Goal: Task Accomplishment & Management: Use online tool/utility

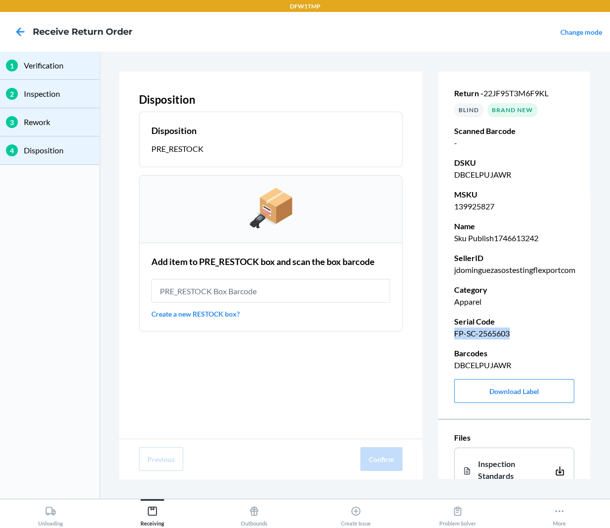
drag, startPoint x: 467, startPoint y: 332, endPoint x: 541, endPoint y: 332, distance: 73.9
click at [541, 332] on p "FP-SC-2565603" at bounding box center [514, 333] width 120 height 12
copy p "FP-SC-2565603"
click at [20, 30] on icon at bounding box center [20, 31] width 17 height 17
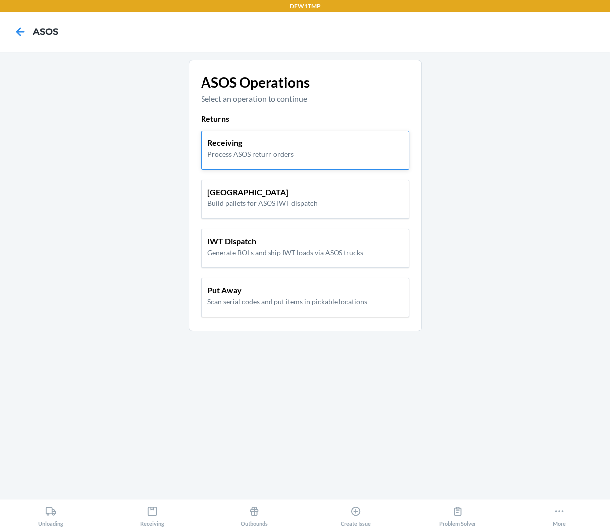
click at [225, 146] on p "Receiving" at bounding box center [250, 143] width 86 height 12
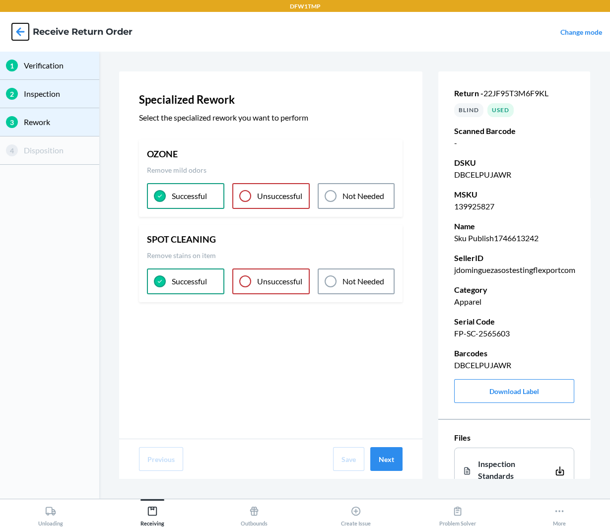
click at [24, 33] on icon at bounding box center [20, 31] width 17 height 17
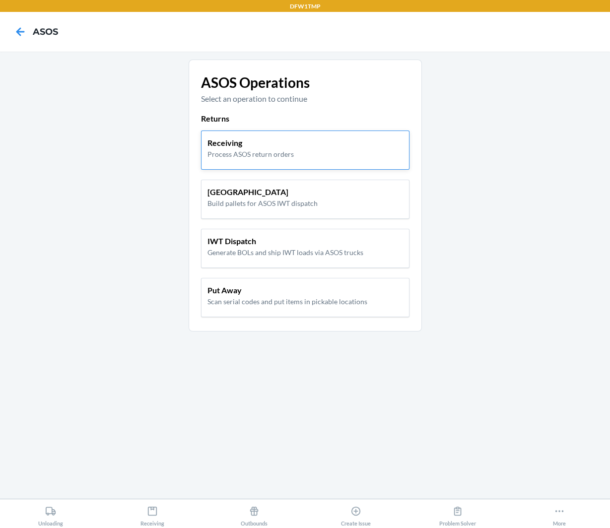
click at [289, 149] on p "Process ASOS return orders" at bounding box center [250, 154] width 86 height 10
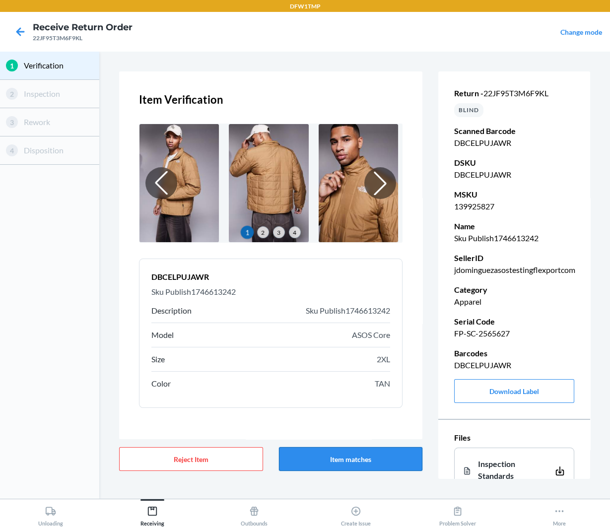
click at [365, 457] on button "Item matches" at bounding box center [351, 459] width 144 height 24
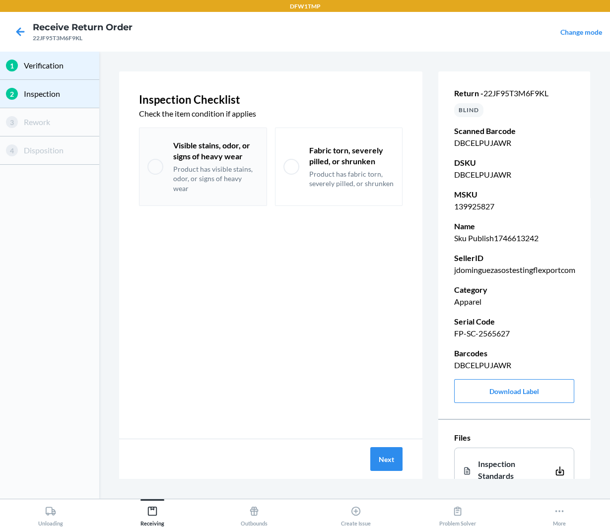
click at [204, 175] on p "Product has visible stains, odor, or signs of heavy wear" at bounding box center [215, 178] width 85 height 29
click at [230, 187] on div "Visible stains, odor, or signs of heavy wear Product has visible stains, odor, …" at bounding box center [203, 166] width 128 height 78
checkbox input "false"
drag, startPoint x: 302, startPoint y: 168, endPoint x: 392, endPoint y: 179, distance: 90.9
click at [392, 179] on div "Fabric torn, severely pilled, or shrunken Product has fabric torn, severely pil…" at bounding box center [339, 166] width 128 height 78
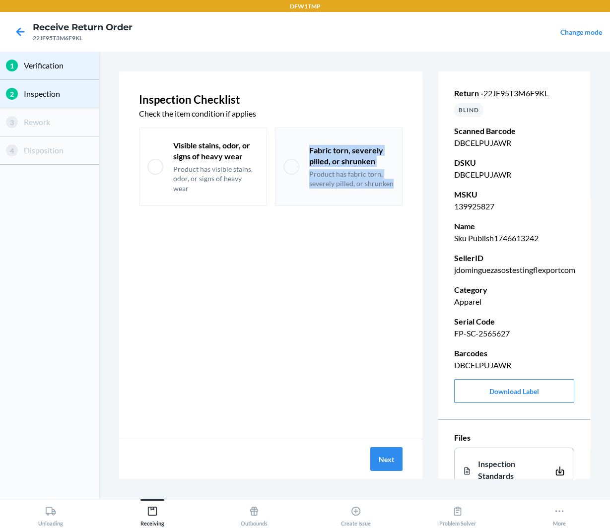
checkbox input "true"
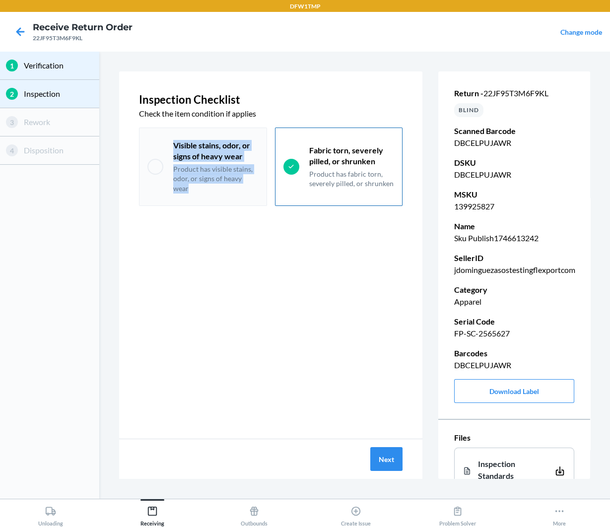
drag, startPoint x: 174, startPoint y: 146, endPoint x: 263, endPoint y: 179, distance: 95.1
click at [263, 179] on div "Visible stains, odor, or signs of heavy wear Product has visible stains, odor, …" at bounding box center [203, 166] width 128 height 78
checkbox input "true"
copy div "Visible stains, odor, or signs of heavy wear Product has visible stains, odor, …"
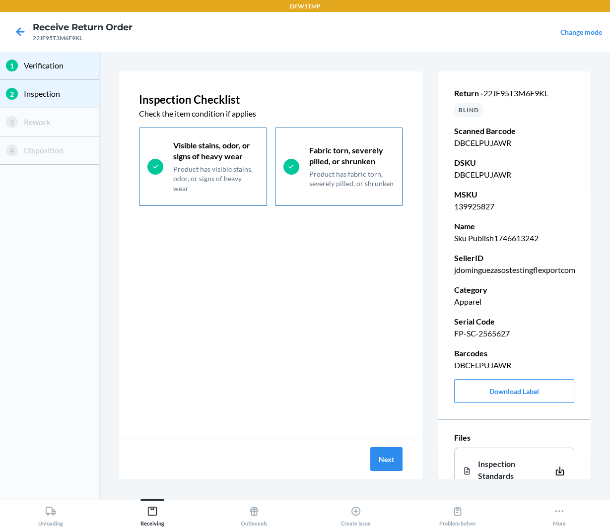
click at [264, 284] on div "Inspection Checklist Check the item condition if applies Visible stains, odor, …" at bounding box center [270, 254] width 303 height 367
click at [383, 458] on button "Next" at bounding box center [386, 459] width 32 height 24
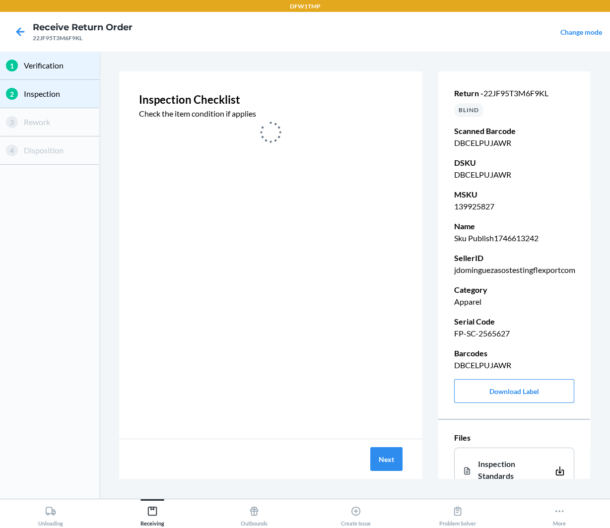
click at [497, 336] on p "FP-SC-2565627" at bounding box center [514, 333] width 120 height 12
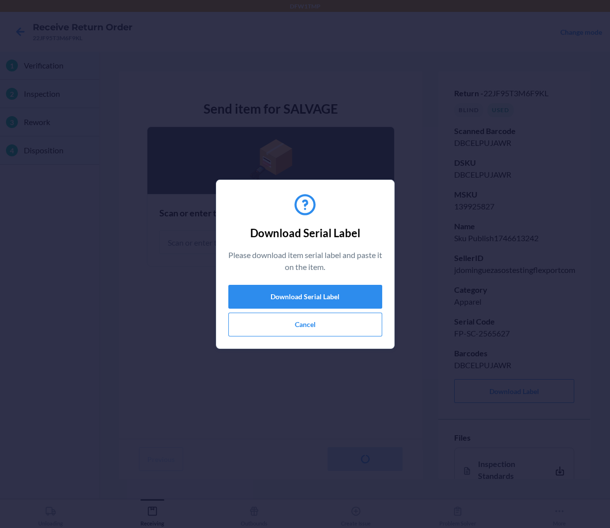
click at [497, 336] on div "Download Serial Label Please download item serial label and paste it on the ite…" at bounding box center [305, 264] width 610 height 528
click at [334, 330] on button "Cancel" at bounding box center [305, 325] width 154 height 24
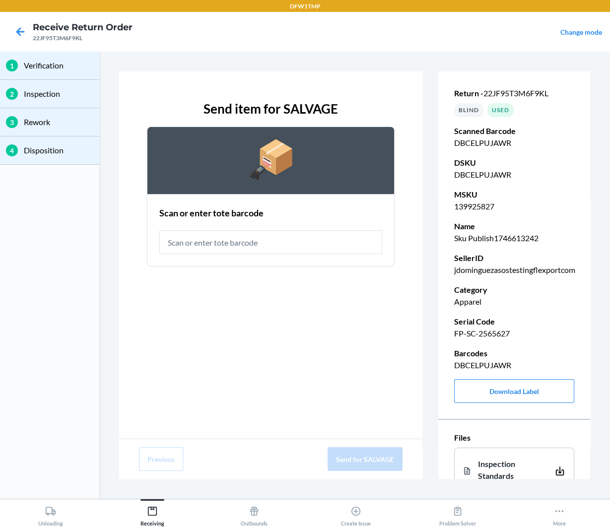
click at [490, 329] on p "FP-SC-2565627" at bounding box center [514, 333] width 120 height 12
copy p "FP-SC-2565627"
click at [292, 242] on input "text" at bounding box center [270, 242] width 223 height 24
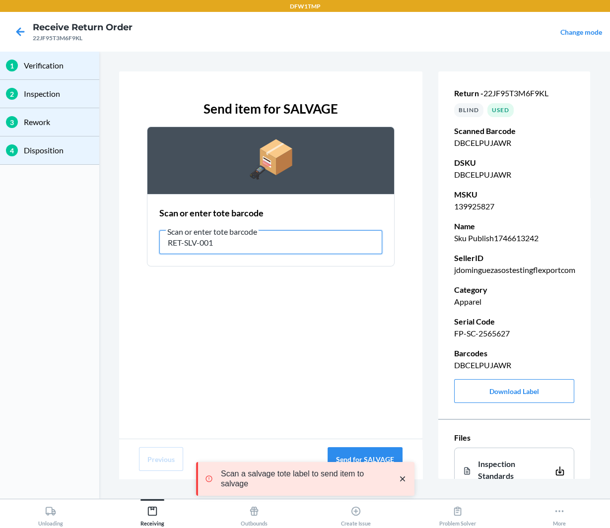
click at [204, 243] on input "RET-SLV-001" at bounding box center [270, 242] width 223 height 24
type input "RET-SLV-0001"
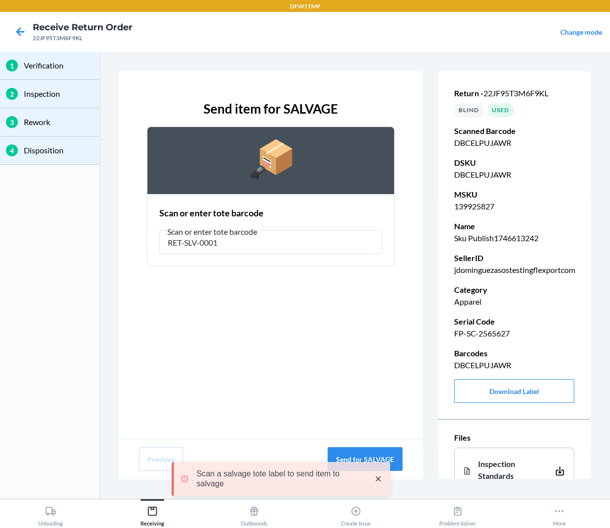
drag, startPoint x: 403, startPoint y: 481, endPoint x: 378, endPoint y: 489, distance: 25.7
click at [378, 489] on div "Scan a salvage tote label to send item to salvage" at bounding box center [282, 479] width 208 height 26
click at [400, 480] on icon "close toast" at bounding box center [401, 478] width 5 height 5
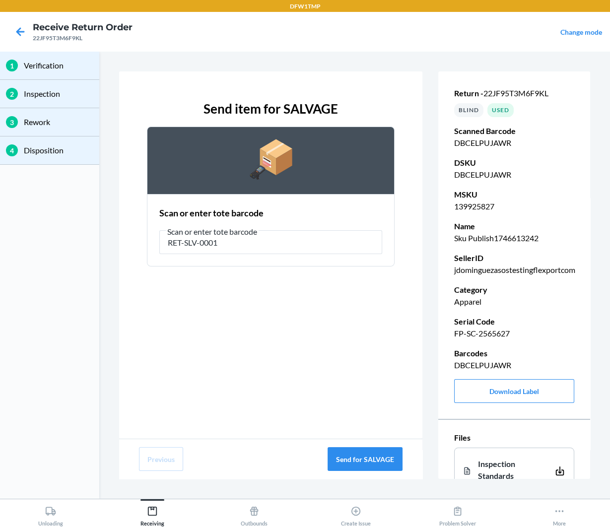
click at [384, 458] on div "Scan a salvage tote label to send item to salvage" at bounding box center [305, 478] width 218 height 81
click at [376, 463] on button "Send for SALVAGE" at bounding box center [364, 459] width 75 height 24
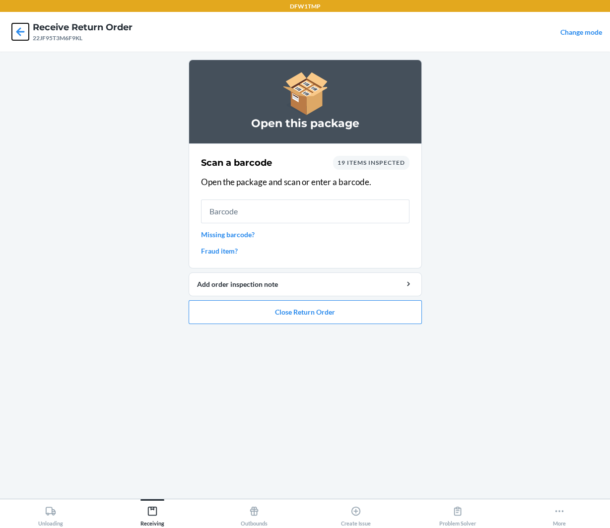
click at [18, 28] on icon at bounding box center [20, 31] width 17 height 17
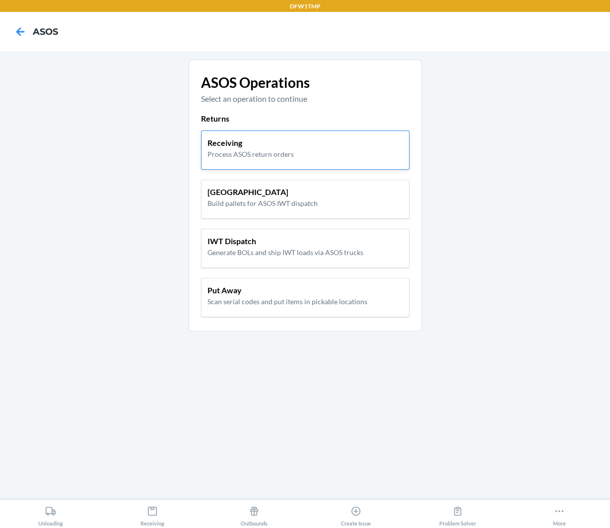
click at [304, 152] on div "Receiving Process ASOS return orders" at bounding box center [304, 148] width 195 height 22
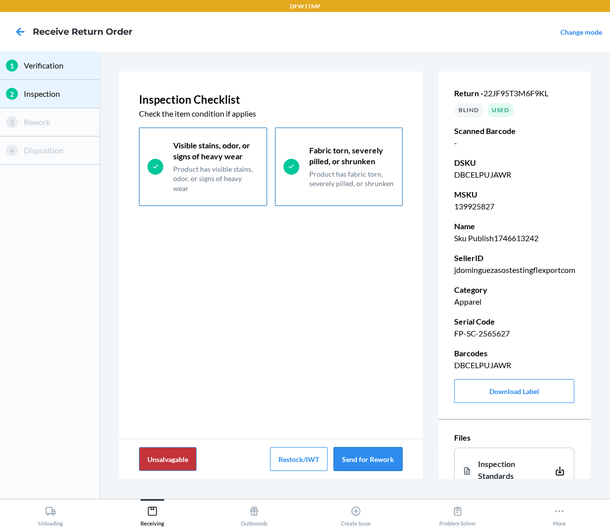
click at [378, 456] on button "Send for Rework" at bounding box center [367, 459] width 69 height 24
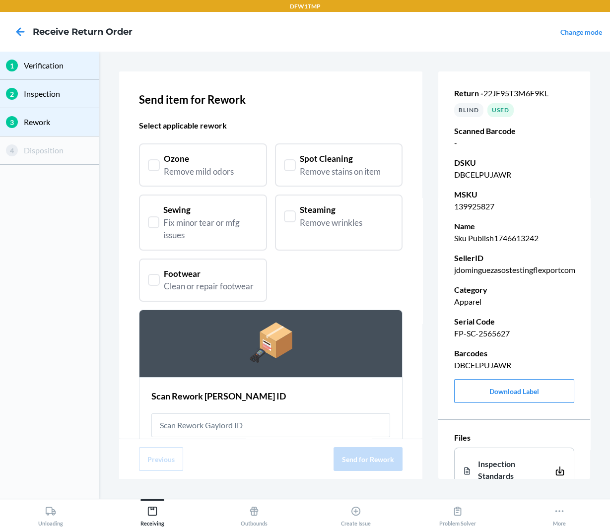
click at [223, 150] on div "Ozone Remove mild odors" at bounding box center [203, 164] width 128 height 43
click at [291, 163] on div at bounding box center [290, 165] width 12 height 12
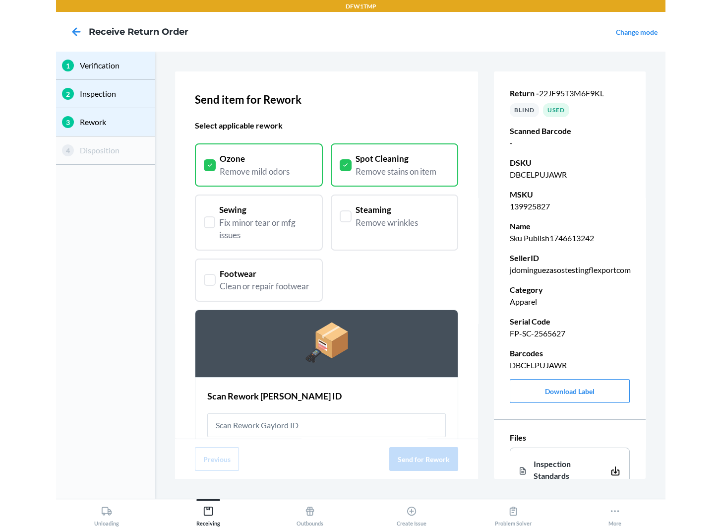
scroll to position [45, 0]
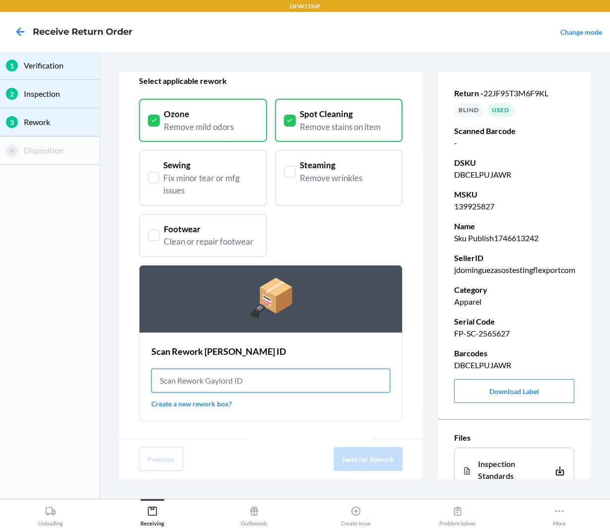
click at [232, 377] on input "text" at bounding box center [270, 381] width 239 height 24
click at [286, 386] on input "text" at bounding box center [270, 381] width 239 height 24
paste input "REW0000019BU"
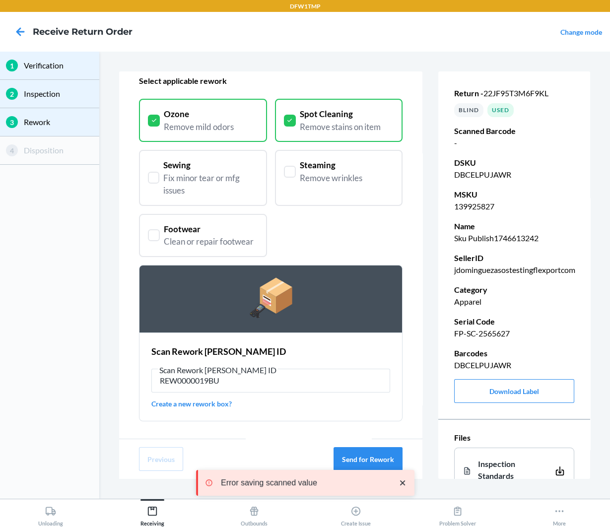
click at [403, 482] on icon "close toast" at bounding box center [402, 483] width 10 height 10
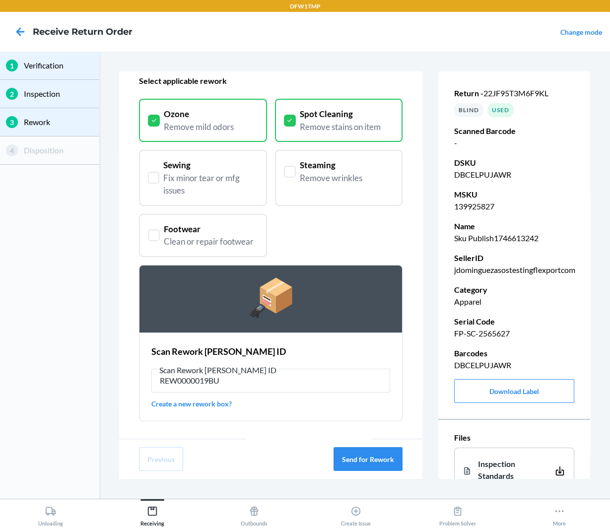
click at [216, 402] on link "Create a new rework box?" at bounding box center [270, 403] width 239 height 10
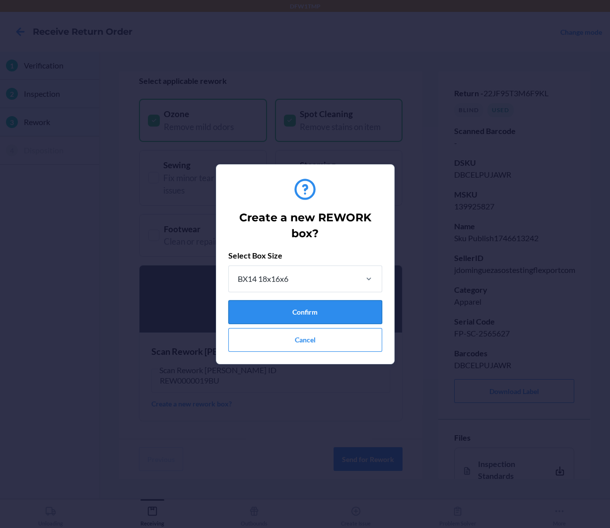
click at [314, 311] on button "Confirm" at bounding box center [305, 312] width 154 height 24
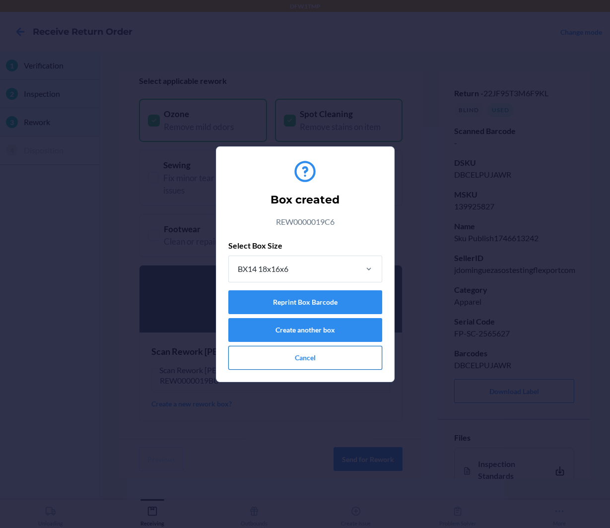
click at [325, 356] on button "Cancel" at bounding box center [305, 358] width 154 height 24
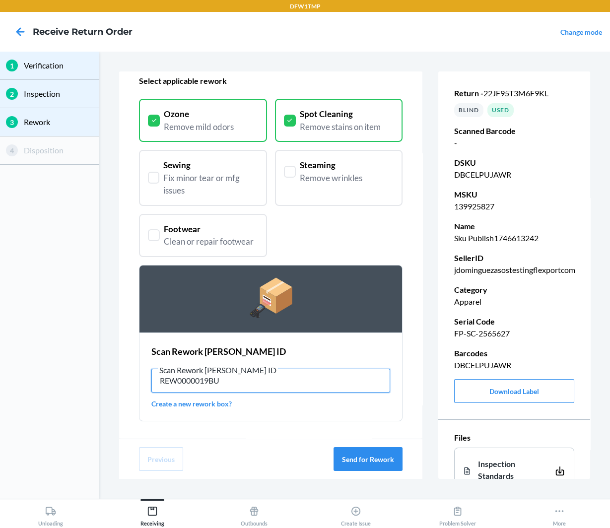
click at [302, 384] on input "REW0000019BU" at bounding box center [270, 381] width 239 height 24
click at [219, 381] on input "RET-RWK-00001" at bounding box center [270, 381] width 239 height 24
click at [367, 457] on button "Send for Rework" at bounding box center [367, 459] width 69 height 24
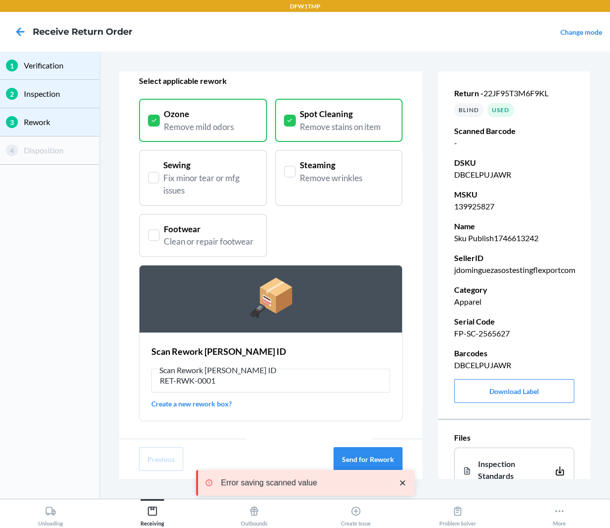
click at [404, 481] on icon "close toast" at bounding box center [401, 482] width 5 height 5
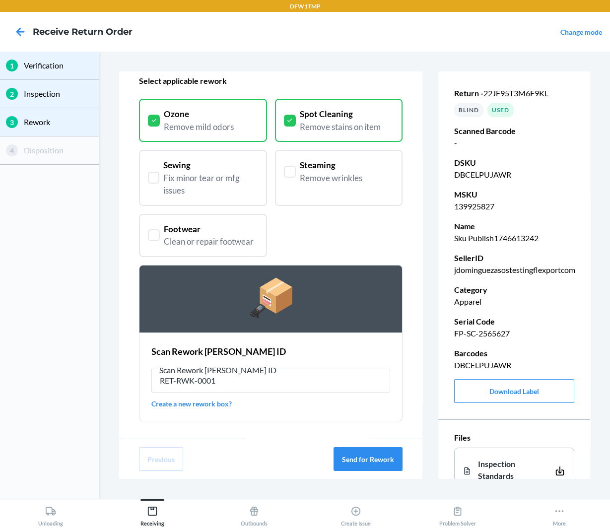
click at [331, 350] on div "Scan Rework [PERSON_NAME] ID" at bounding box center [270, 351] width 239 height 13
click at [291, 388] on input "RET-RWK-0001" at bounding box center [270, 381] width 239 height 24
paste input "W0000019C6"
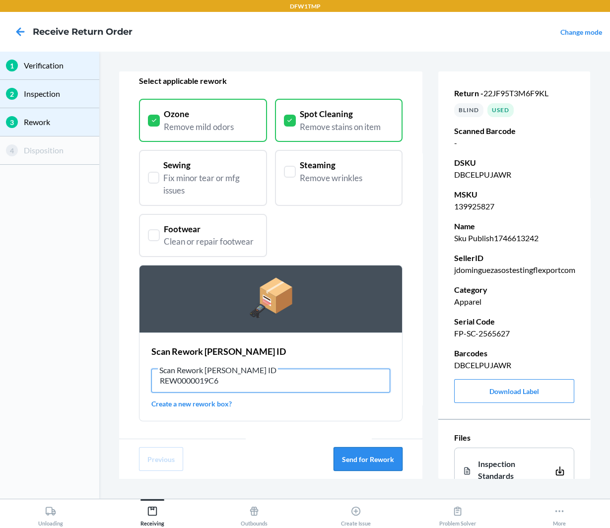
type input "REW0000019C6"
click at [373, 451] on button "Send for Rework" at bounding box center [367, 459] width 69 height 24
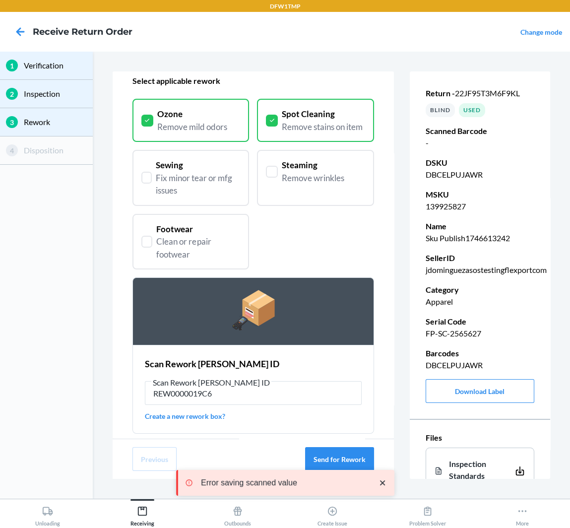
click at [348, 267] on div "Ozone Remove mild odors Spot Cleaning Remove stains on item Sewing Fix minor te…" at bounding box center [253, 184] width 242 height 171
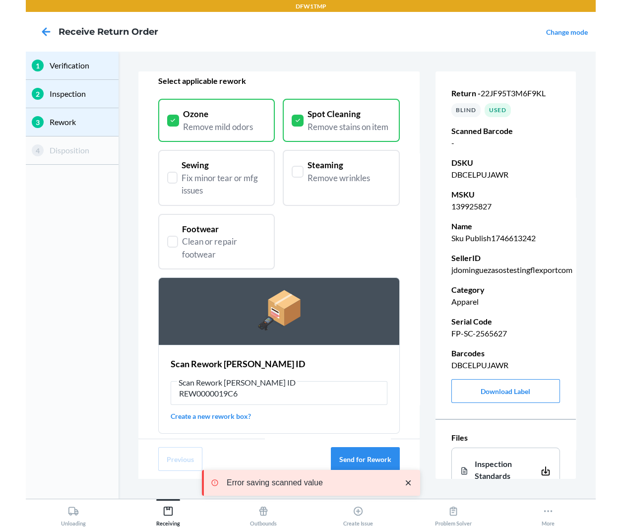
scroll to position [58, 0]
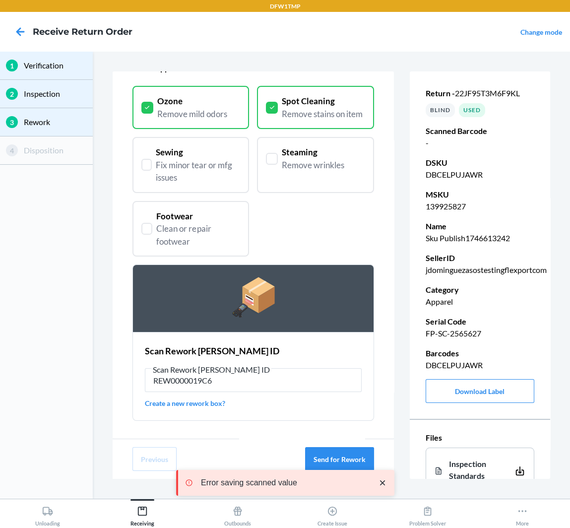
click at [382, 481] on icon "close toast" at bounding box center [383, 483] width 10 height 10
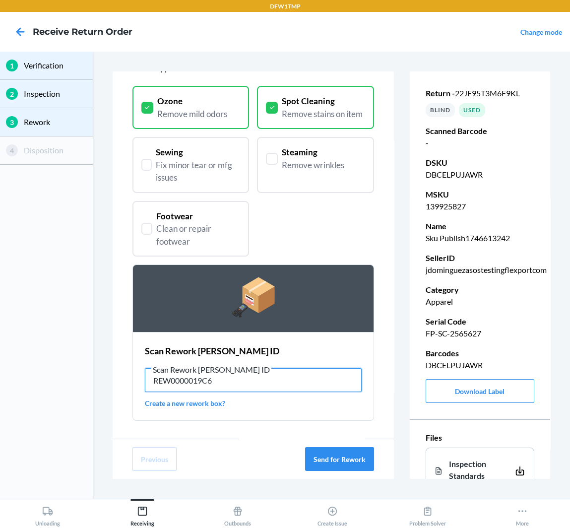
click at [296, 381] on input "REW0000019C6" at bounding box center [253, 380] width 217 height 24
click at [445, 335] on p "FP-SC-2565627" at bounding box center [480, 333] width 109 height 12
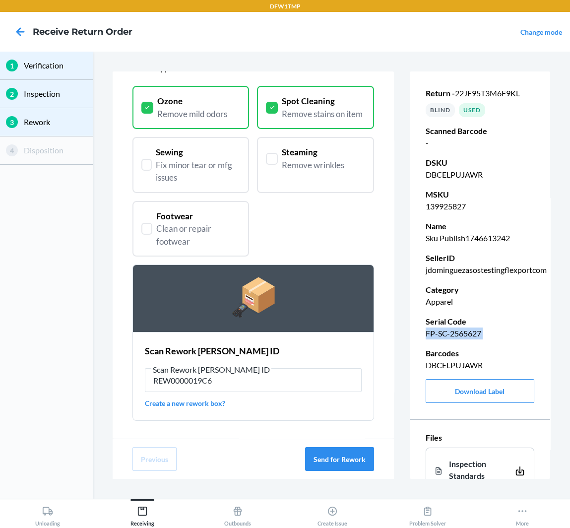
click at [445, 335] on p "FP-SC-2565627" at bounding box center [480, 333] width 109 height 12
copy p "FP-SC-2565627"
click at [20, 29] on icon at bounding box center [20, 31] width 17 height 17
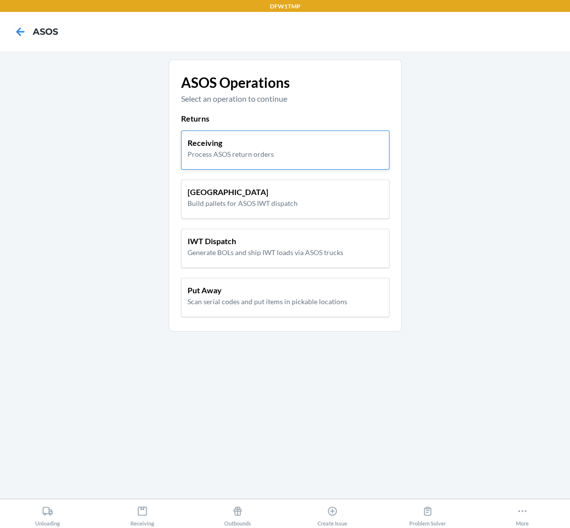
click at [274, 143] on div "Receiving Process ASOS return orders" at bounding box center [285, 148] width 195 height 22
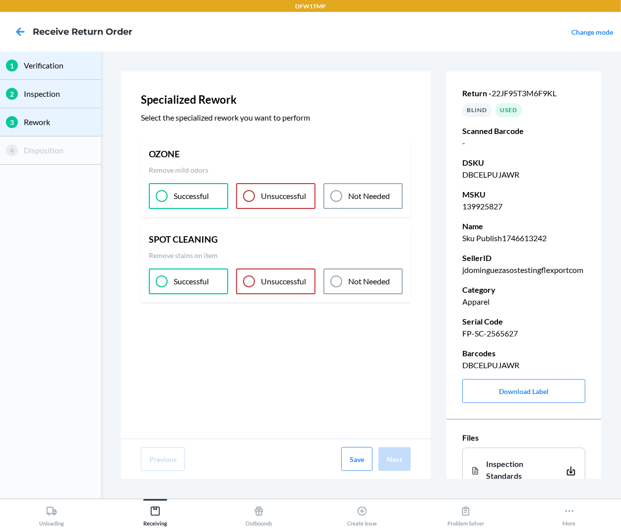
click at [208, 192] on p "Successful" at bounding box center [191, 196] width 35 height 12
click at [202, 275] on p "Successful" at bounding box center [191, 281] width 35 height 12
click at [397, 449] on button "Next" at bounding box center [394, 459] width 32 height 24
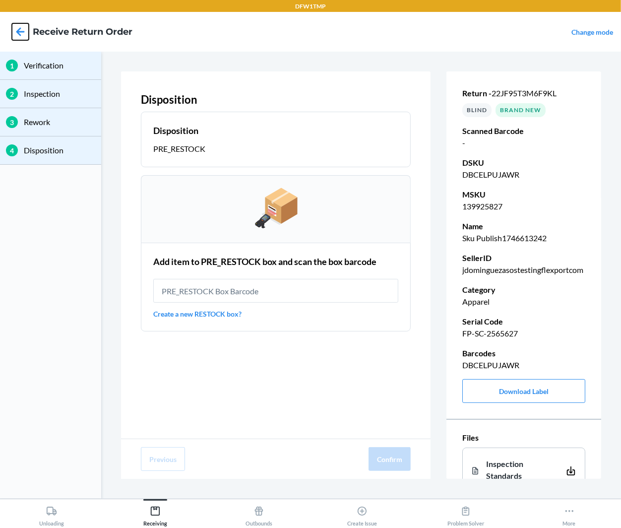
click at [22, 31] on icon at bounding box center [20, 31] width 8 height 8
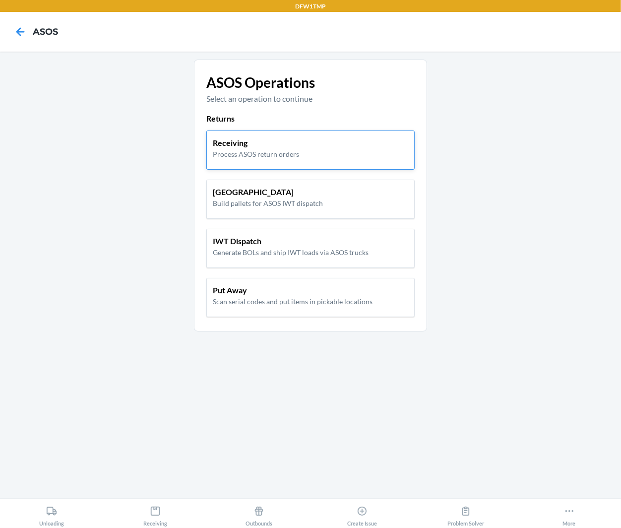
click at [309, 146] on div "Receiving Process ASOS return orders" at bounding box center [310, 148] width 195 height 22
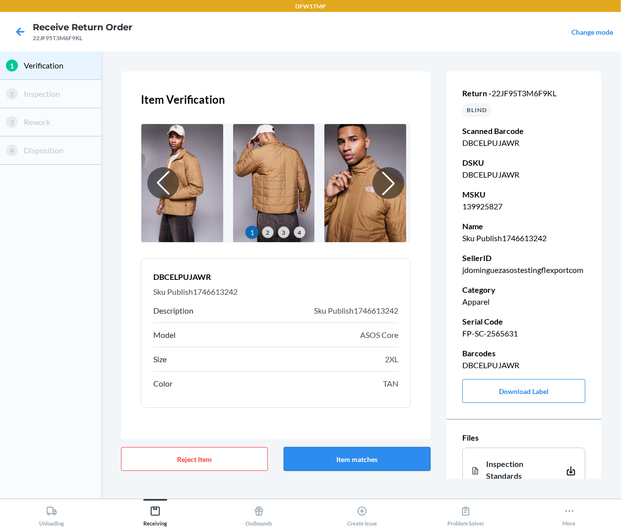
click at [348, 454] on button "Item matches" at bounding box center [357, 459] width 147 height 24
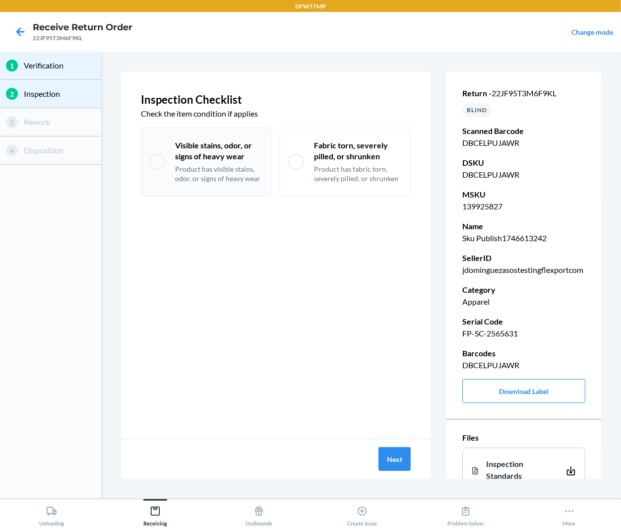
click at [213, 148] on p "Visible stains, odor, or signs of heavy wear" at bounding box center [219, 151] width 88 height 22
checkbox input "true"
click at [336, 156] on p "Fabric torn, severely pilled, or shrunken" at bounding box center [358, 151] width 88 height 22
checkbox input "true"
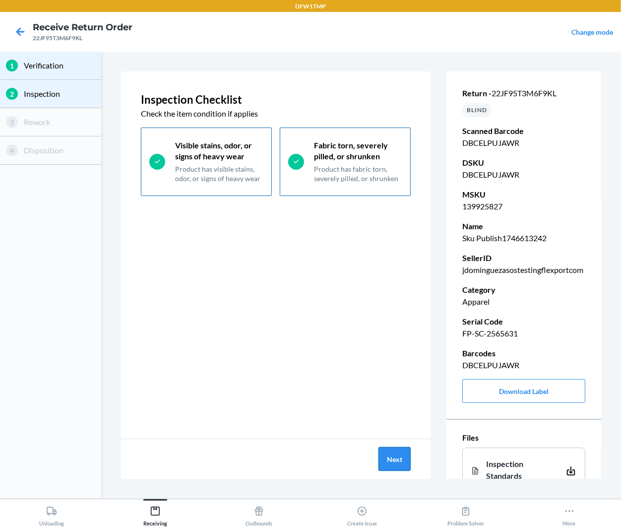
click at [392, 458] on button "Next" at bounding box center [394, 459] width 32 height 24
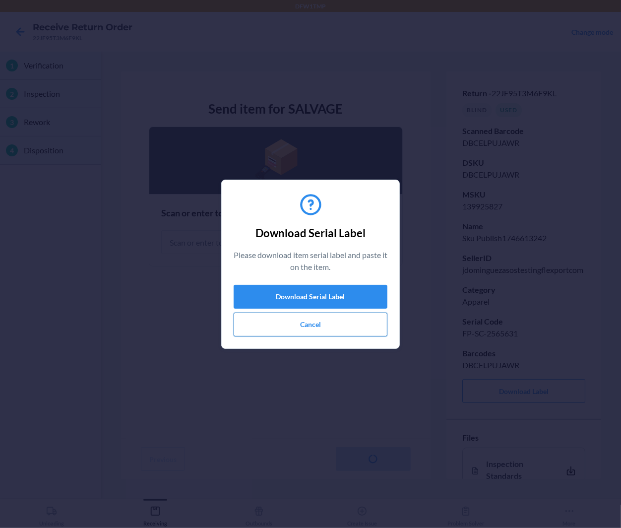
click at [330, 319] on button "Cancel" at bounding box center [311, 325] width 154 height 24
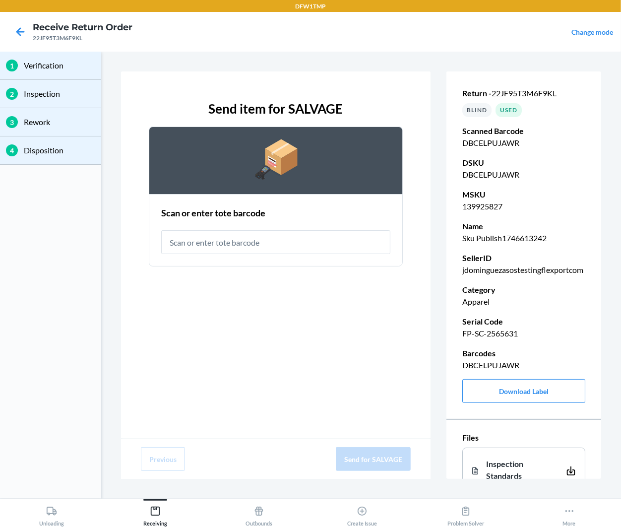
click at [503, 333] on p "FP-SC-2565631" at bounding box center [523, 333] width 123 height 12
copy p "FP-SC-2565631"
click at [257, 247] on input "text" at bounding box center [275, 242] width 229 height 24
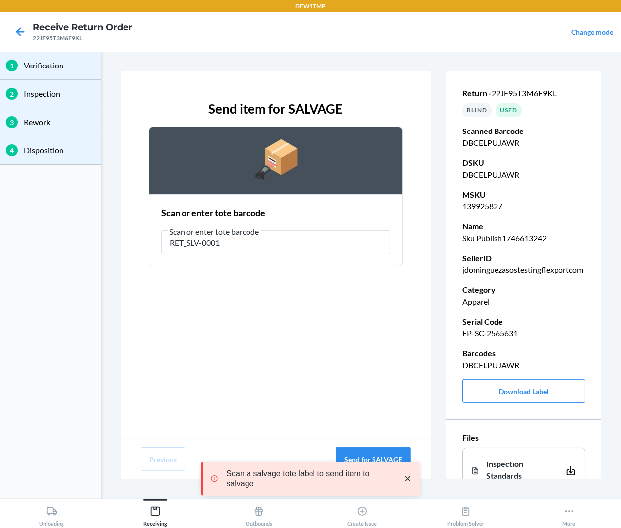
click at [408, 477] on icon "close toast" at bounding box center [408, 479] width 10 height 10
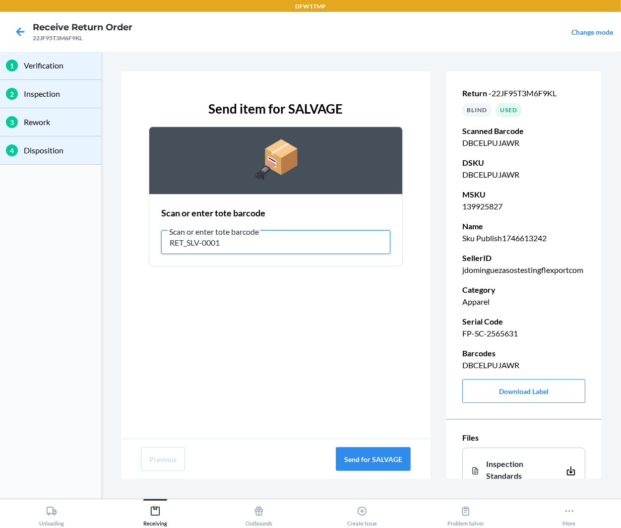
click at [187, 240] on input "RET_SLV-0001" at bounding box center [275, 242] width 229 height 24
type input "RET-SLV-0001"
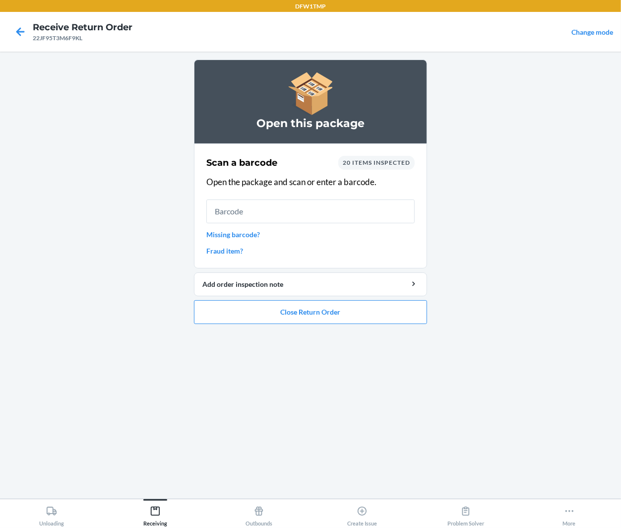
click at [18, 23] on div at bounding box center [20, 31] width 25 height 25
click at [27, 34] on icon at bounding box center [20, 31] width 17 height 17
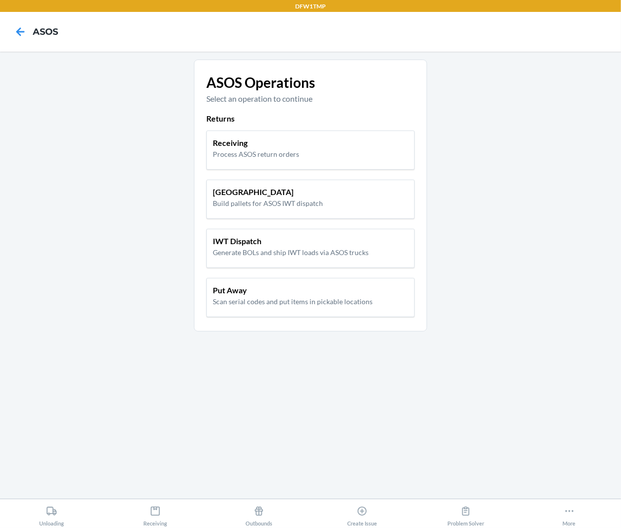
drag, startPoint x: 243, startPoint y: 305, endPoint x: 233, endPoint y: 335, distance: 31.8
click at [234, 334] on main "ASOS Operations Select an operation to continue Returns Receiving Process ASOS …" at bounding box center [310, 275] width 621 height 447
click at [287, 156] on p "Process ASOS return orders" at bounding box center [256, 154] width 86 height 10
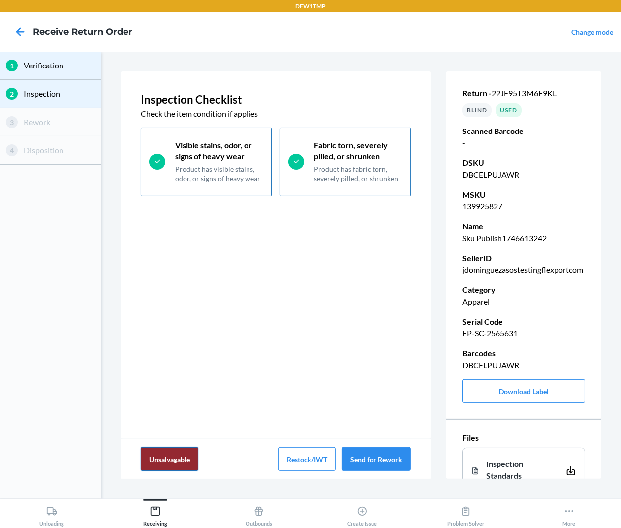
click at [185, 464] on button "Unsalvagable" at bounding box center [170, 459] width 58 height 24
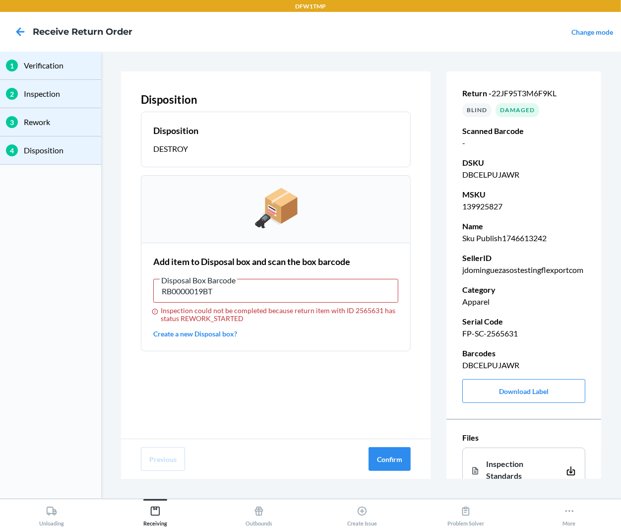
type input "RB0000019BT"
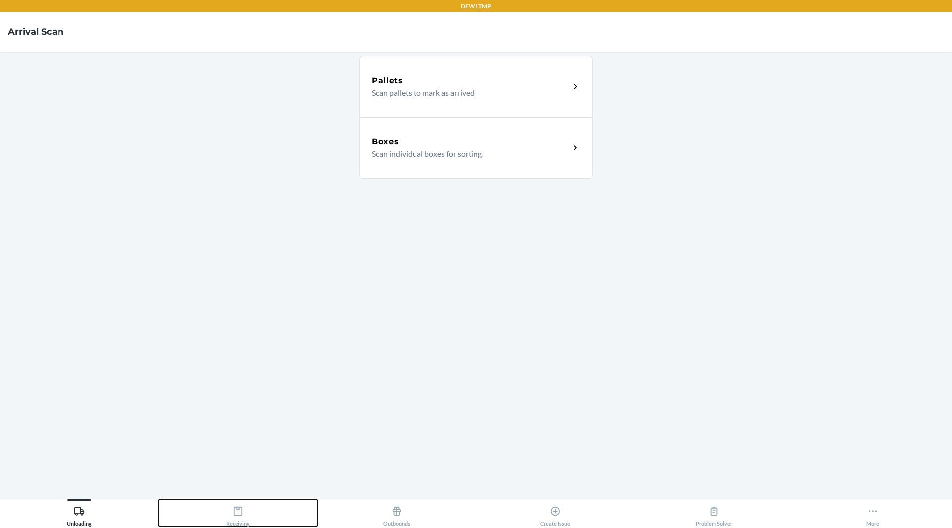
click at [248, 517] on div "Receiving" at bounding box center [238, 514] width 24 height 25
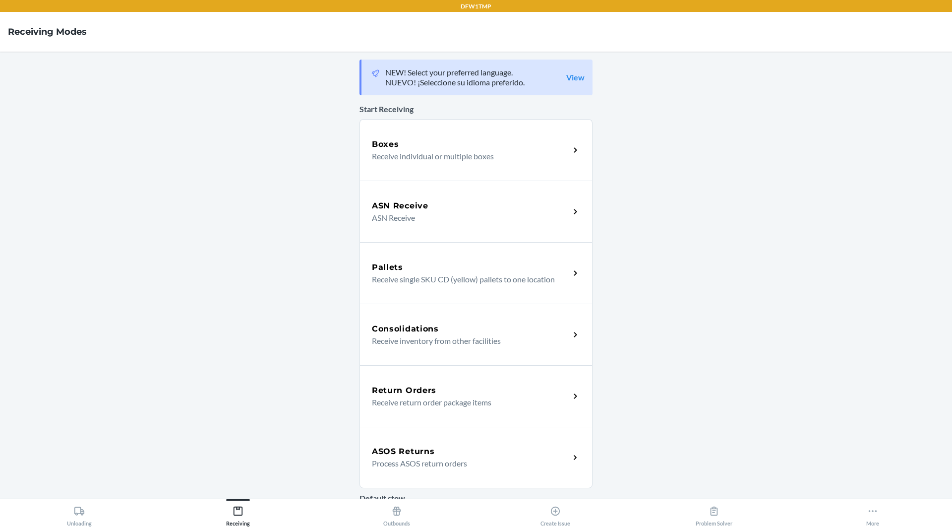
click at [437, 472] on div "ASOS Returns Process ASOS return orders" at bounding box center [476, 458] width 233 height 62
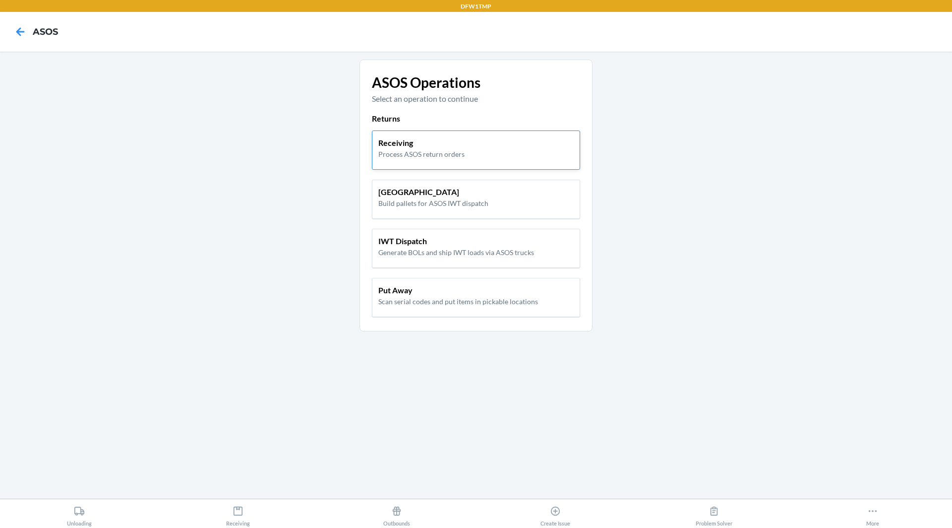
click at [468, 143] on div "Receiving Process ASOS return orders" at bounding box center [475, 148] width 195 height 22
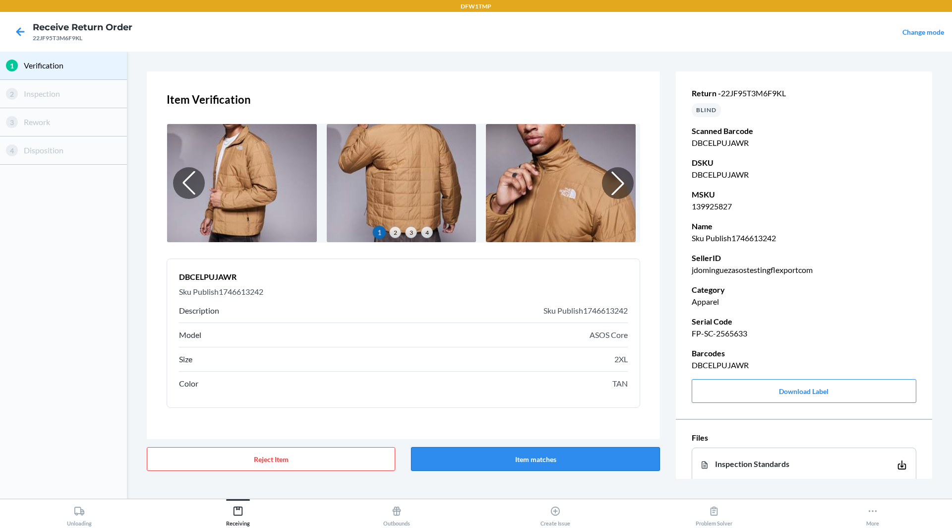
click at [498, 464] on button "Item matches" at bounding box center [535, 459] width 249 height 24
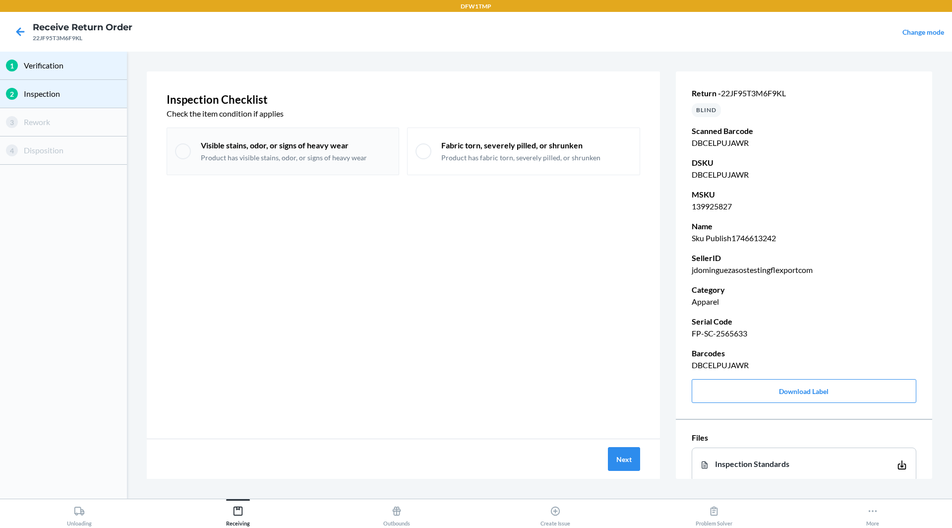
click at [320, 153] on p "Product has visible stains, odor, or signs of heavy wear" at bounding box center [284, 158] width 166 height 10
checkbox input "true"
click at [468, 154] on p "Product has fabric torn, severely pilled, or shrunken" at bounding box center [520, 158] width 159 height 10
checkbox input "true"
click at [629, 463] on button "Next" at bounding box center [624, 459] width 32 height 24
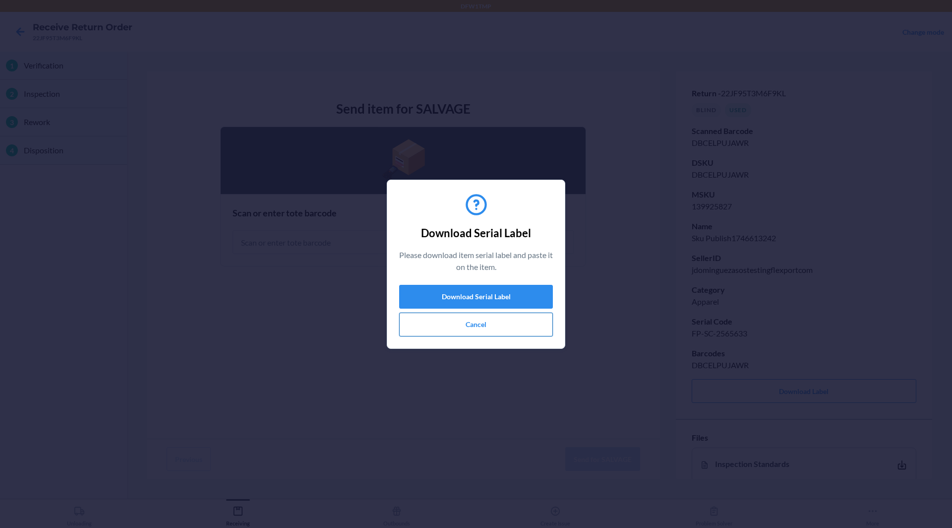
click at [496, 328] on button "Cancel" at bounding box center [476, 325] width 154 height 24
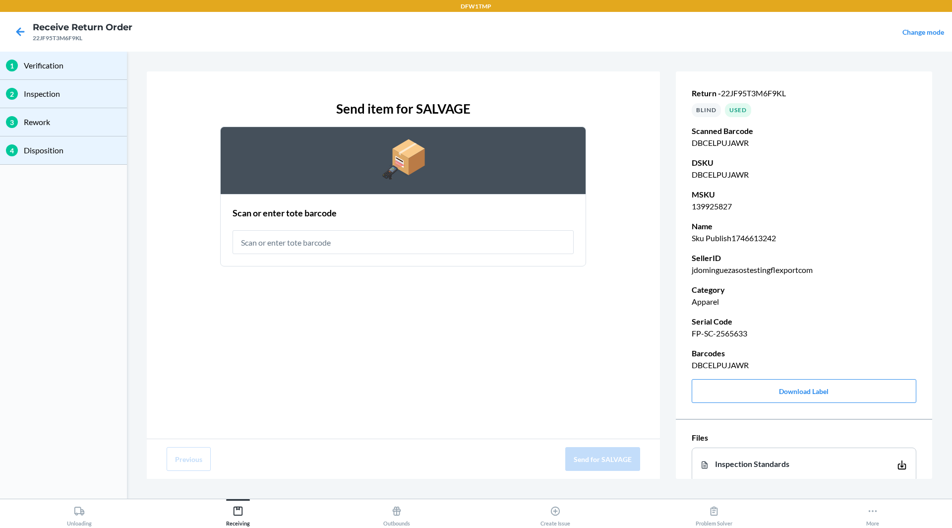
click at [699, 332] on p "FP-SC-2565633" at bounding box center [804, 333] width 225 height 12
copy p "FP-SC-2565633"
click at [460, 252] on input "text" at bounding box center [403, 242] width 341 height 24
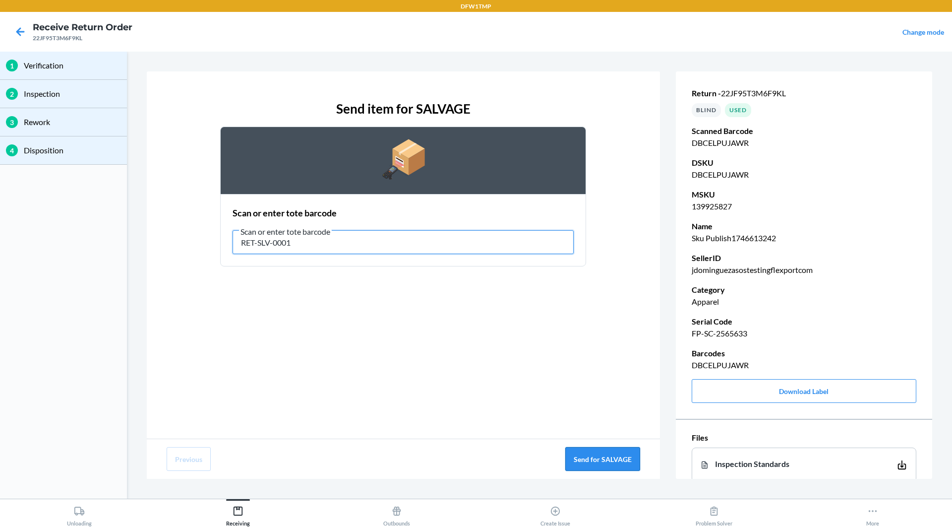
type input "RET-SLV-0001"
click at [617, 448] on button "Send for SALVAGE" at bounding box center [603, 459] width 75 height 24
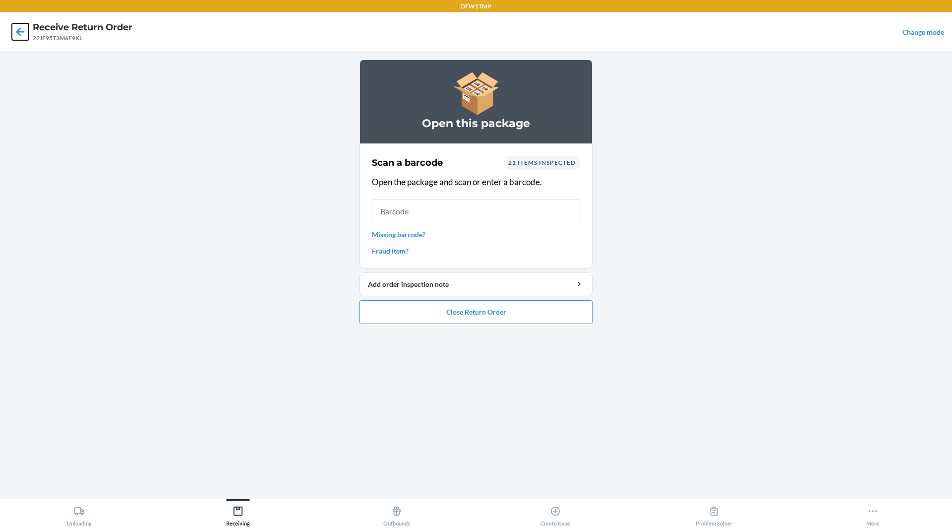
click at [14, 30] on icon at bounding box center [20, 31] width 17 height 17
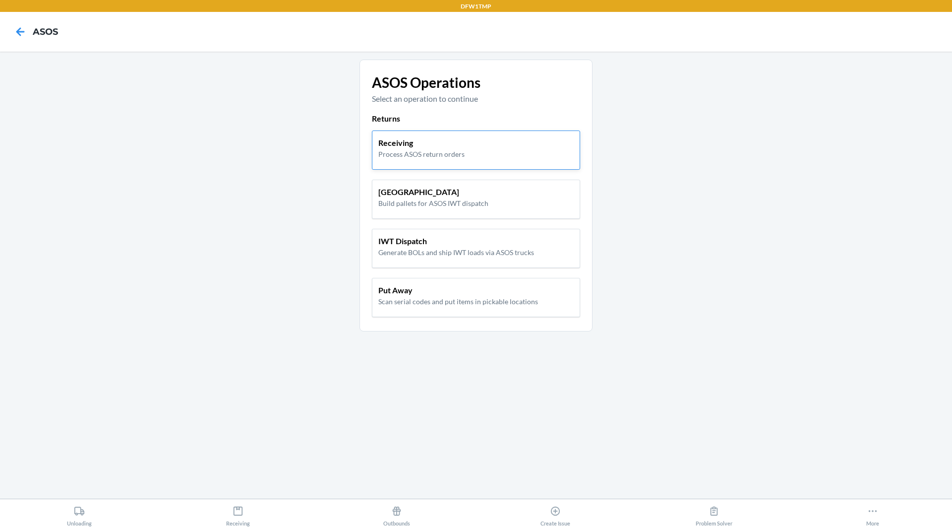
click at [430, 146] on p "Receiving" at bounding box center [421, 143] width 86 height 12
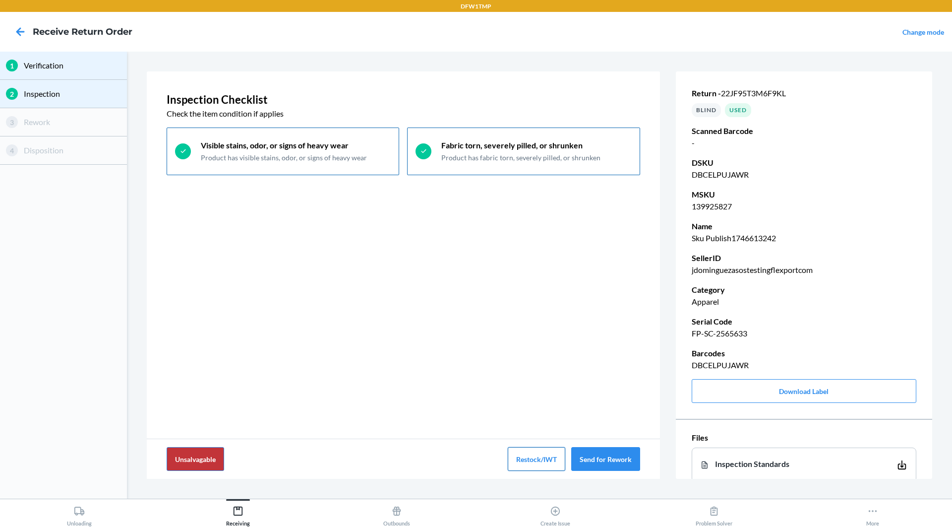
click at [528, 468] on button "Restock/IWT" at bounding box center [537, 459] width 58 height 24
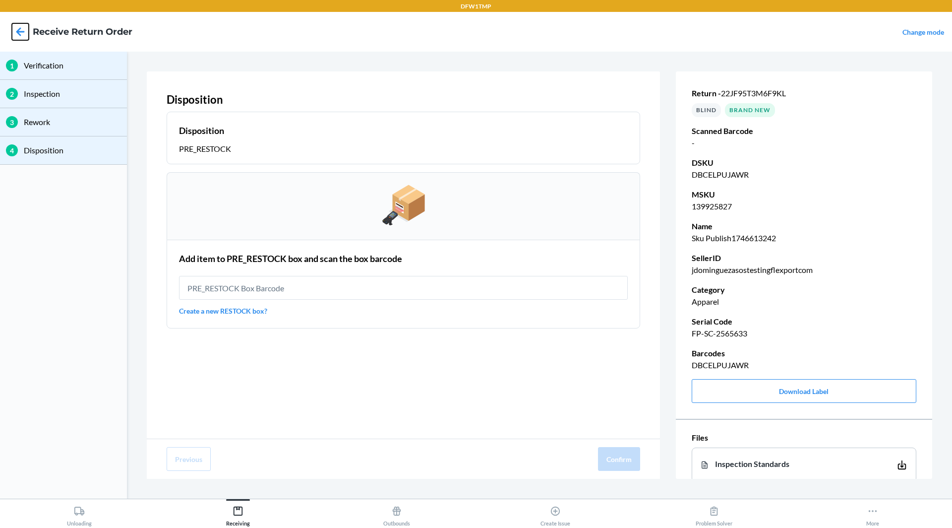
click at [18, 26] on icon at bounding box center [20, 31] width 17 height 17
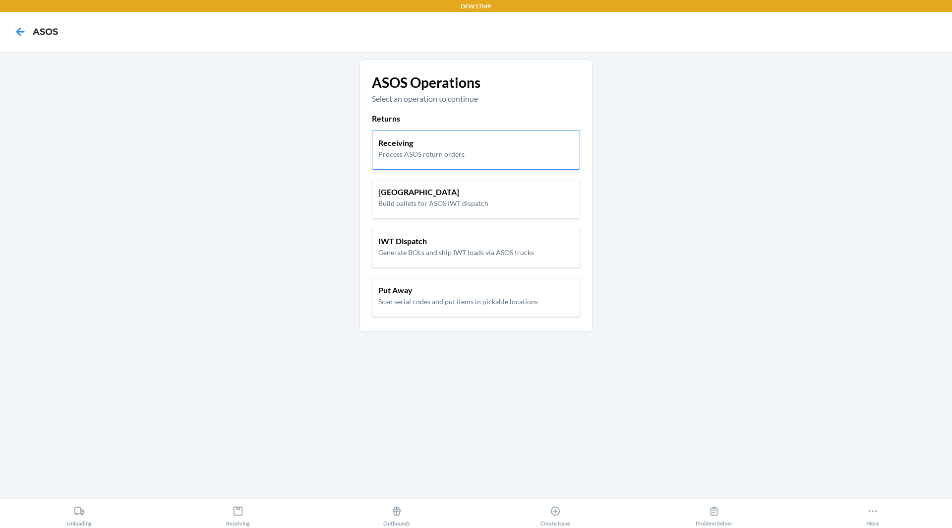
click at [432, 146] on p "Receiving" at bounding box center [421, 143] width 86 height 12
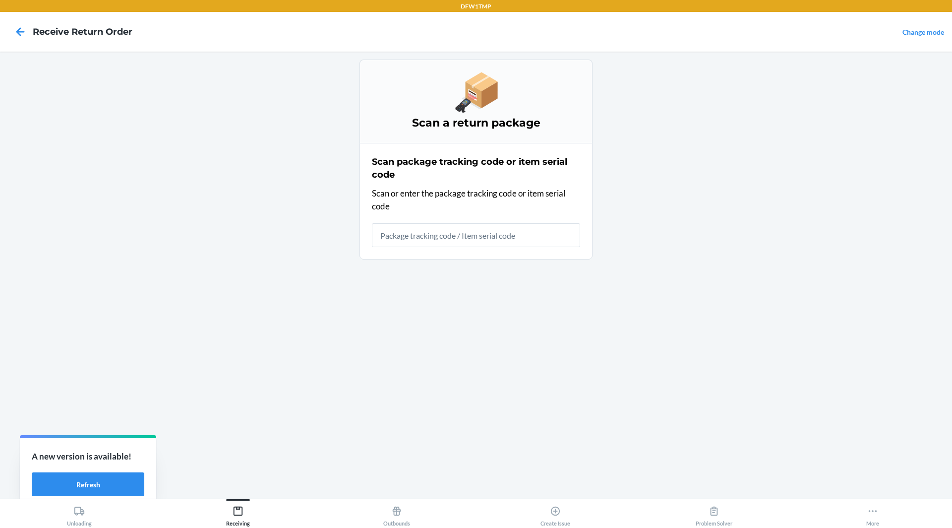
click at [370, 364] on div "Scan a return package Scan package tracking code or item serial code Scan or en…" at bounding box center [476, 275] width 233 height 431
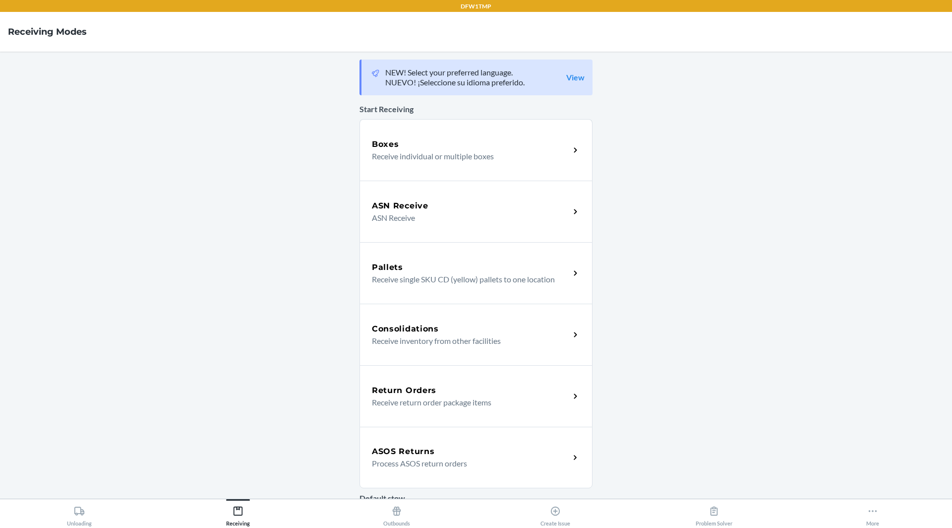
click at [418, 485] on div "Default stow Default Location Location" at bounding box center [476, 532] width 233 height 97
click at [422, 474] on div "ASOS Returns Process ASOS return orders" at bounding box center [476, 458] width 233 height 62
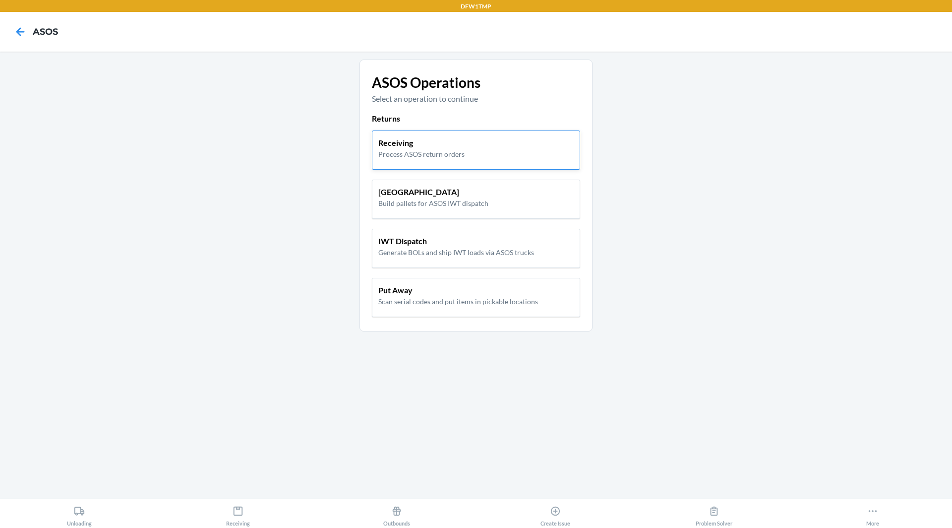
click at [442, 140] on p "Receiving" at bounding box center [421, 143] width 86 height 12
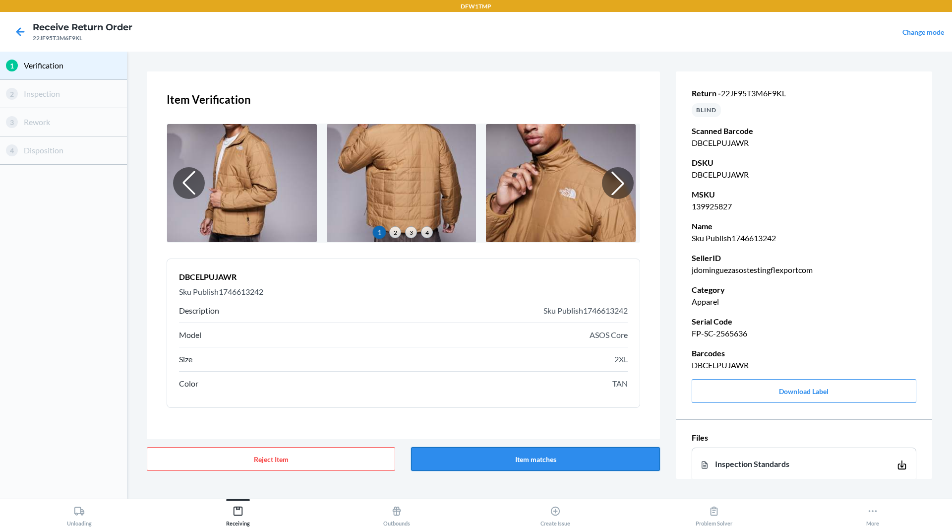
click at [553, 455] on button "Item matches" at bounding box center [535, 459] width 249 height 24
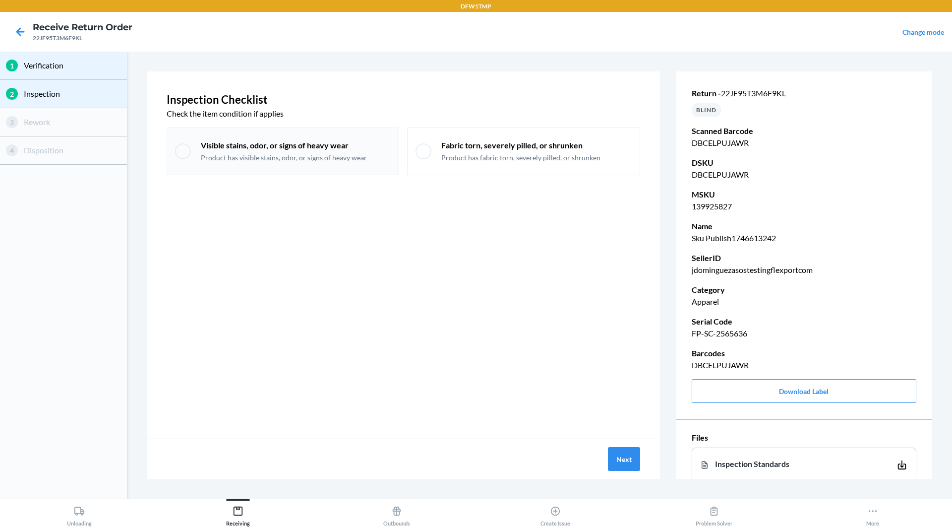
click at [324, 159] on p "Product has visible stains, odor, or signs of heavy wear" at bounding box center [284, 158] width 166 height 10
checkbox input "true"
click at [623, 460] on button "Next" at bounding box center [624, 459] width 32 height 24
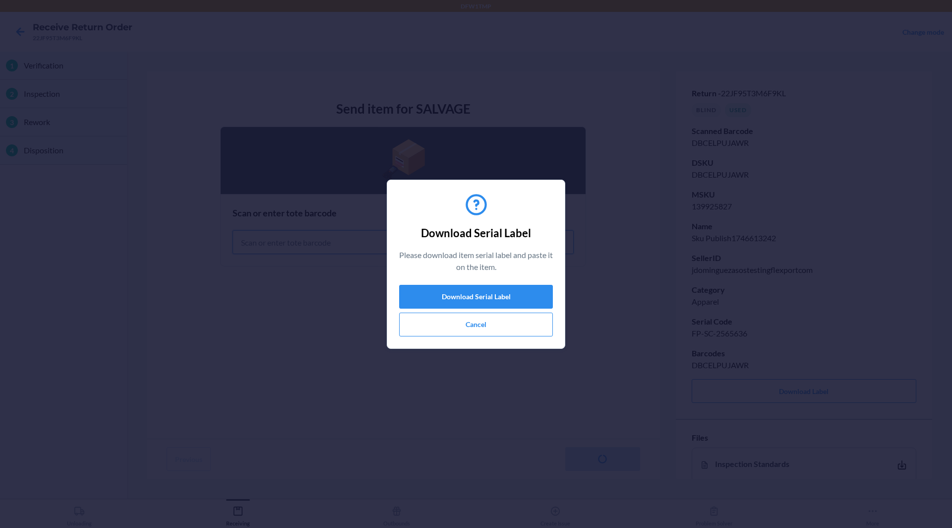
click at [749, 333] on div "Download Serial Label Please download item serial label and paste it on the ite…" at bounding box center [476, 264] width 952 height 528
click at [511, 330] on button "Cancel" at bounding box center [476, 325] width 154 height 24
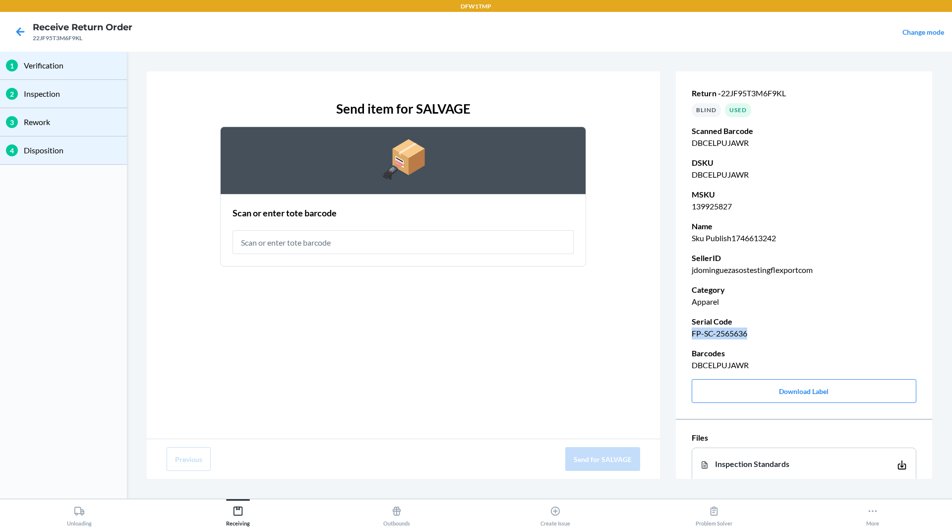
drag, startPoint x: 693, startPoint y: 333, endPoint x: 819, endPoint y: 333, distance: 127.0
click at [819, 333] on p "FP-SC-2565636" at bounding box center [804, 333] width 225 height 12
copy p "FP-SC-2565636"
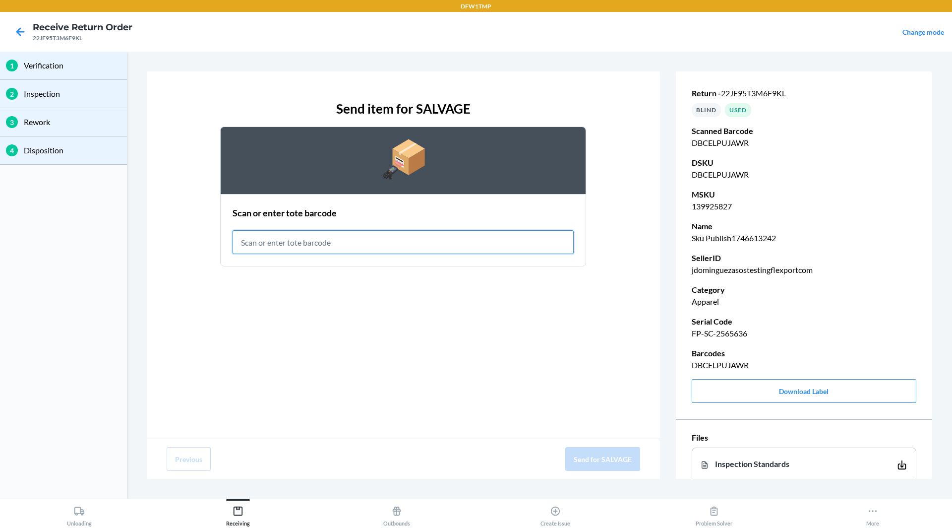
click at [431, 245] on input "text" at bounding box center [403, 242] width 341 height 24
type input "RET-SLV-0001"
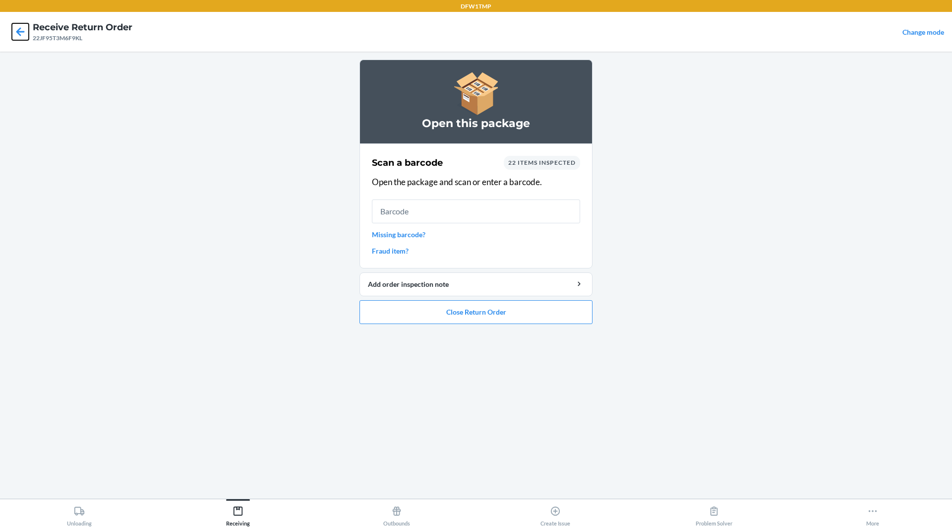
click at [16, 30] on icon at bounding box center [20, 31] width 17 height 17
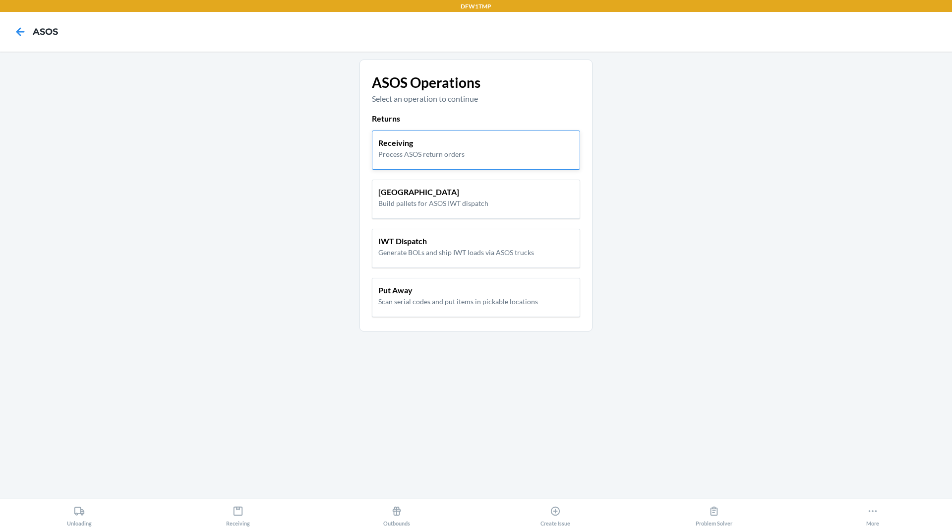
click at [416, 149] on p "Process ASOS return orders" at bounding box center [421, 154] width 86 height 10
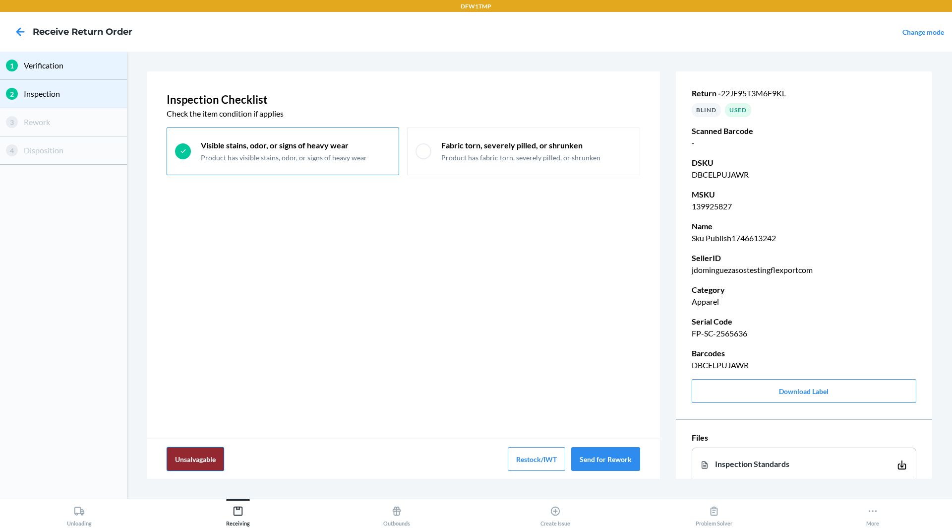
click at [214, 466] on button "Unsalvagable" at bounding box center [196, 459] width 58 height 24
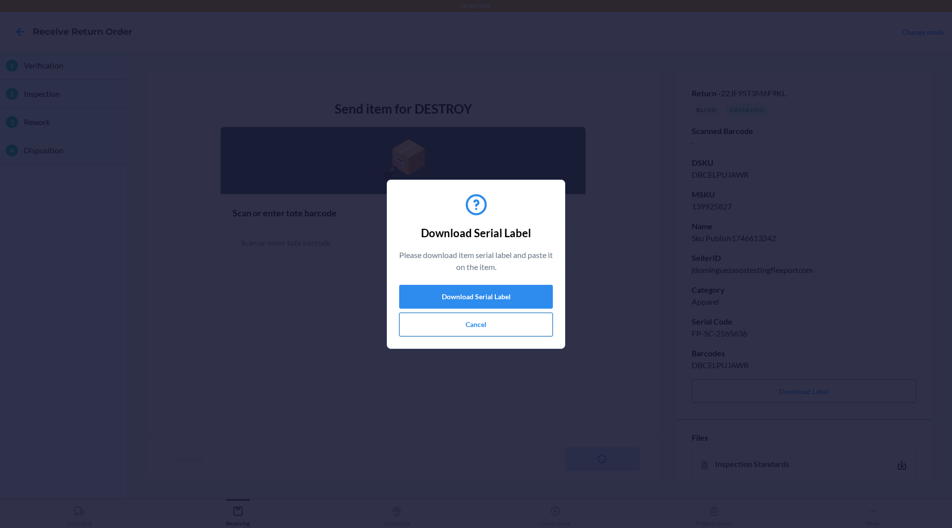
click at [507, 330] on button "Cancel" at bounding box center [476, 325] width 154 height 24
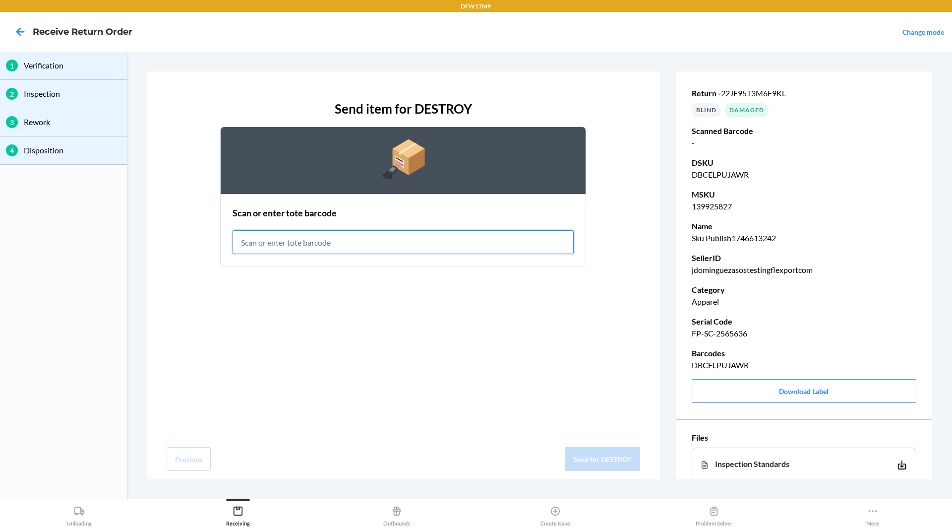
click at [362, 249] on input "text" at bounding box center [403, 242] width 341 height 24
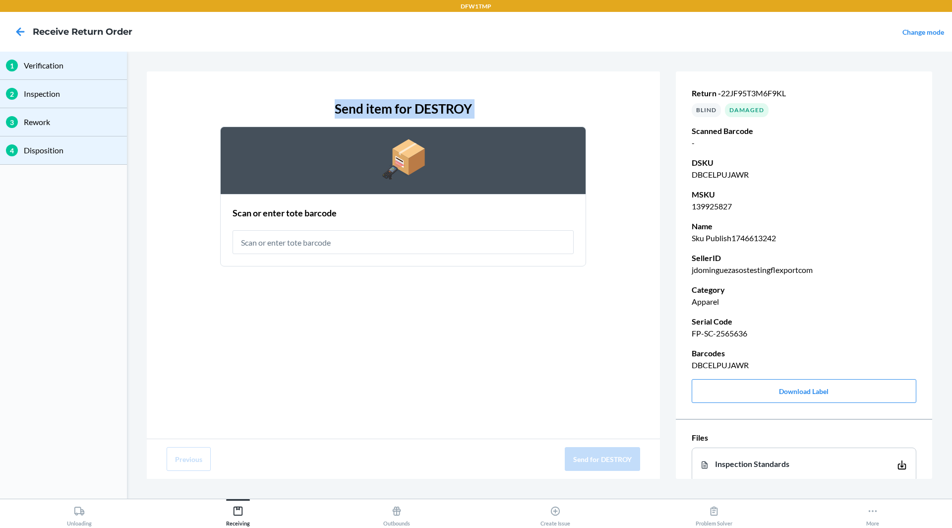
drag, startPoint x: 335, startPoint y: 108, endPoint x: 509, endPoint y: 107, distance: 173.6
click at [509, 108] on div "Send item for DESTROY Scan or enter tote barcode" at bounding box center [404, 182] width 474 height 183
copy div "Send item for DESTROY"
click at [215, 215] on div "Send item for DESTROY Scan or enter tote barcode" at bounding box center [404, 182] width 474 height 183
click at [407, 109] on h3 "Send item for DESTROY" at bounding box center [403, 108] width 137 height 19
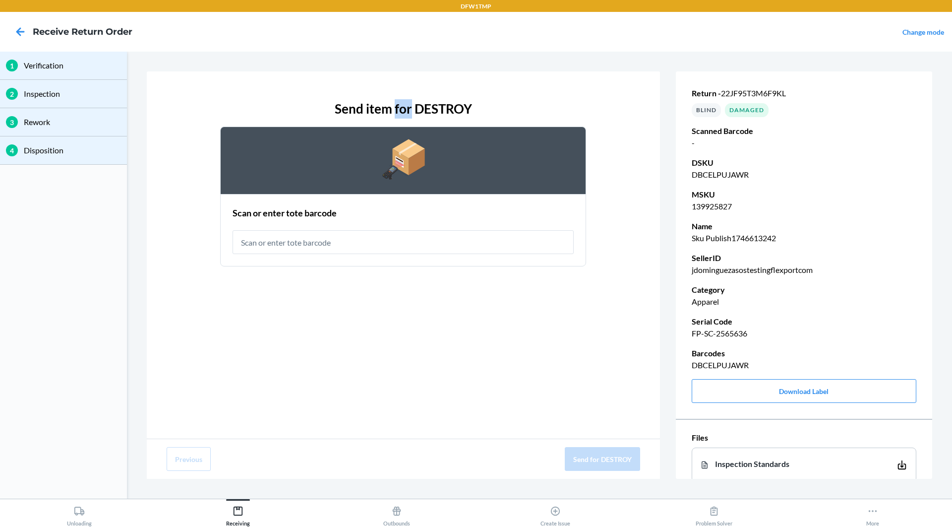
click at [407, 109] on h3 "Send item for DESTROY" at bounding box center [403, 108] width 137 height 19
copy div "Send item for DESTROY"
click at [373, 323] on div "Send item for DESTROY Scan or enter tote barcode" at bounding box center [403, 254] width 513 height 367
click at [727, 330] on p "FP-SC-2565636" at bounding box center [804, 333] width 225 height 12
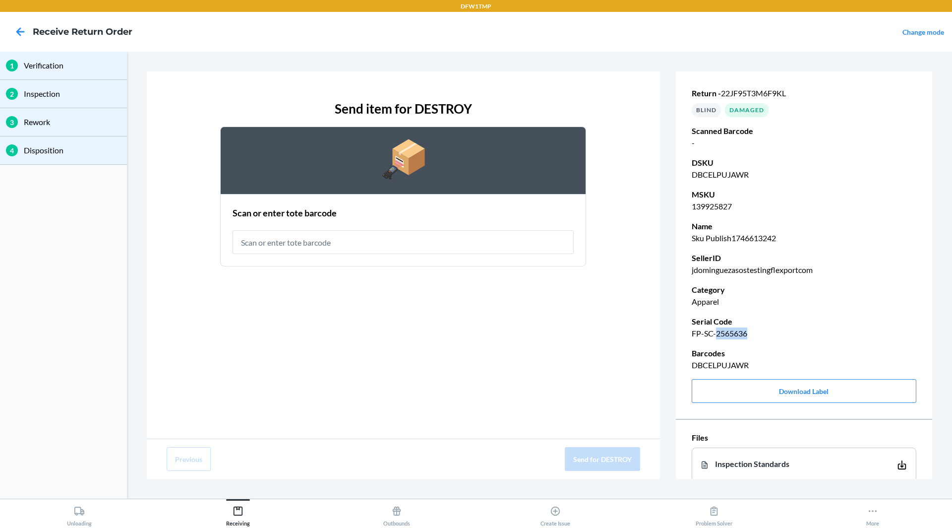
click at [727, 330] on p "FP-SC-2565636" at bounding box center [804, 333] width 225 height 12
copy p "FP-SC-2565636"
click at [22, 35] on icon at bounding box center [20, 31] width 17 height 17
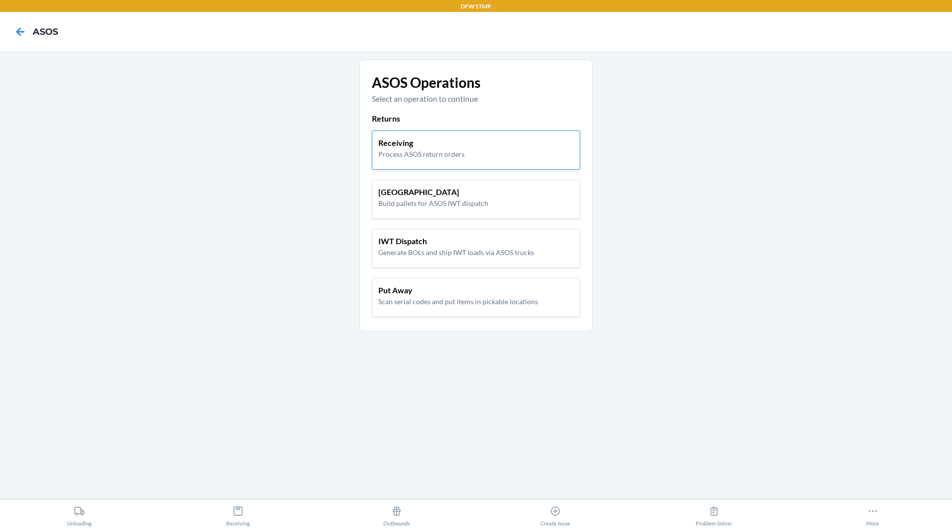
click at [500, 151] on div "Receiving Process ASOS return orders" at bounding box center [475, 148] width 195 height 22
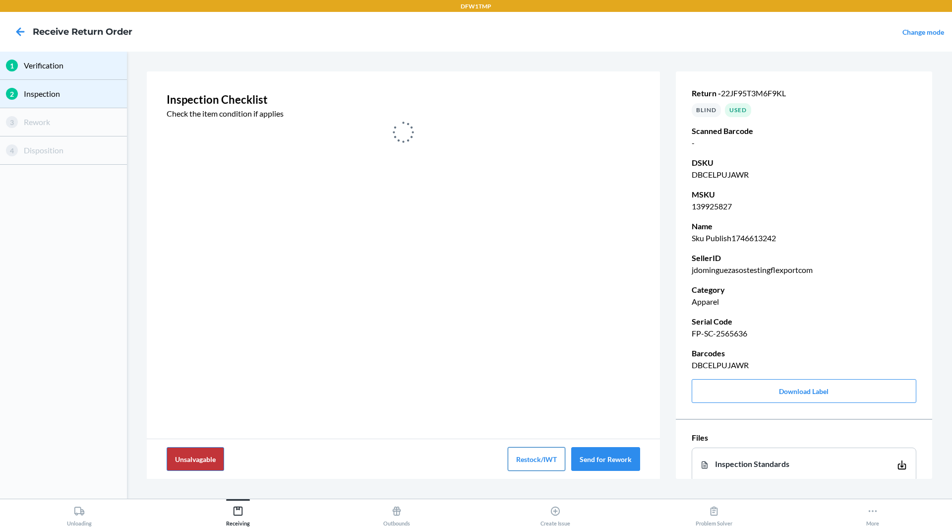
click at [535, 456] on button "Restock/IWT" at bounding box center [537, 459] width 58 height 24
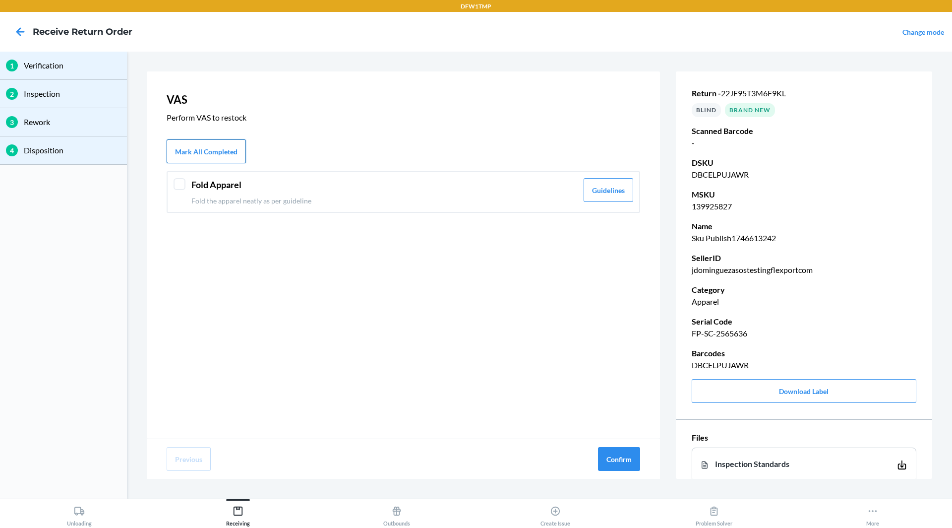
click at [214, 148] on button "Mark All Completed" at bounding box center [206, 151] width 79 height 24
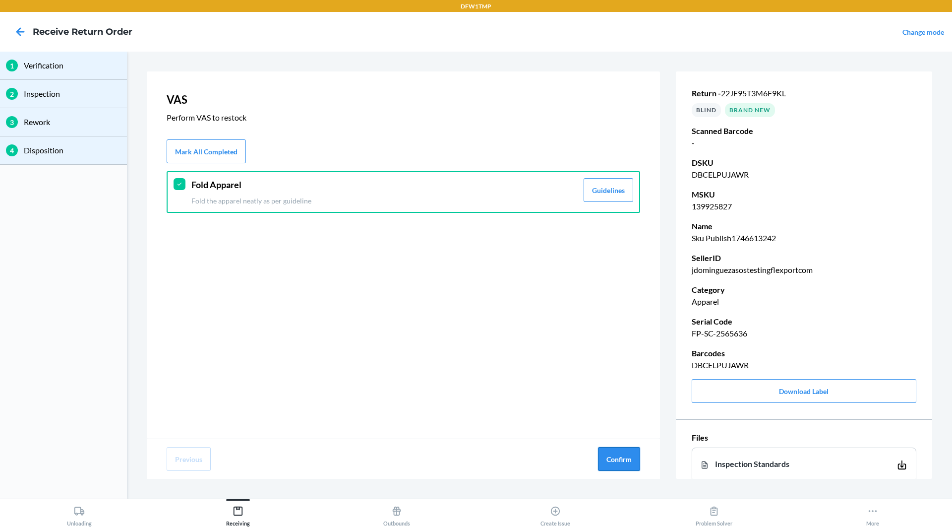
click at [630, 458] on button "Confirm" at bounding box center [619, 459] width 42 height 24
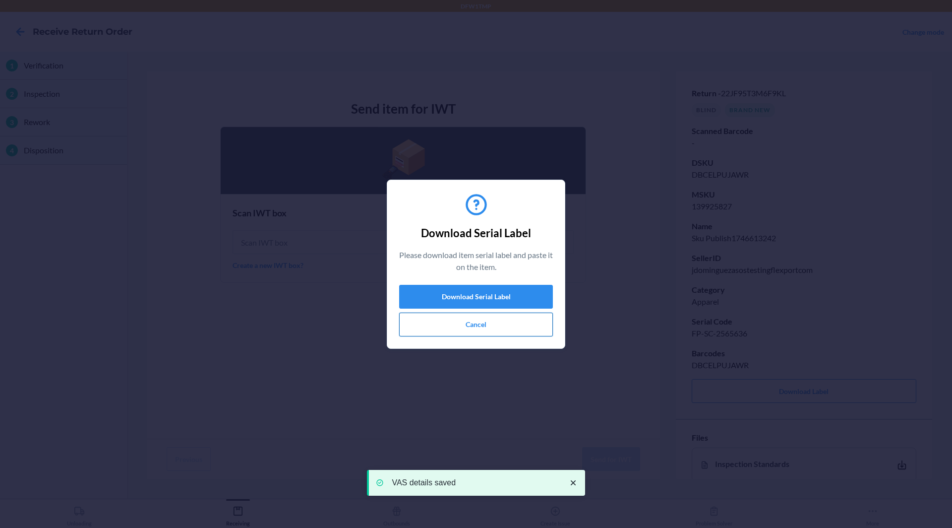
click at [452, 322] on button "Cancel" at bounding box center [476, 325] width 154 height 24
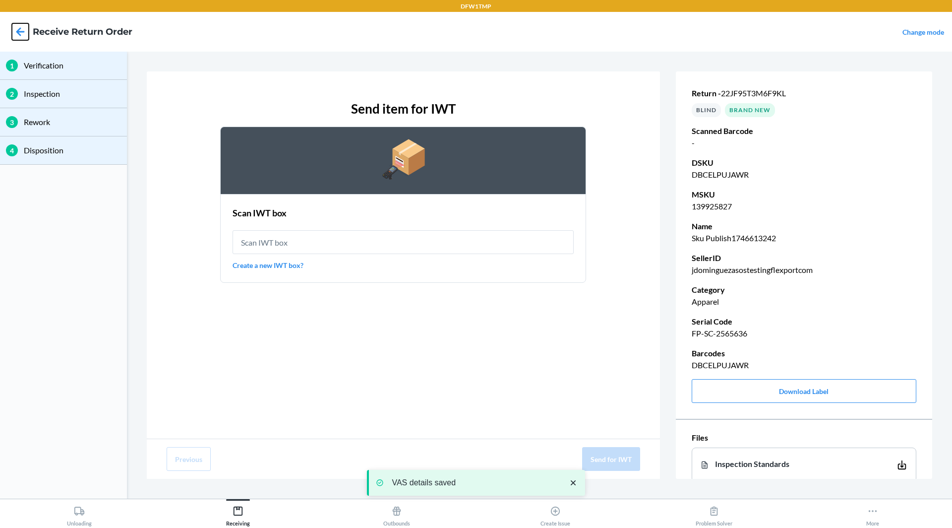
click at [21, 29] on icon at bounding box center [20, 31] width 17 height 17
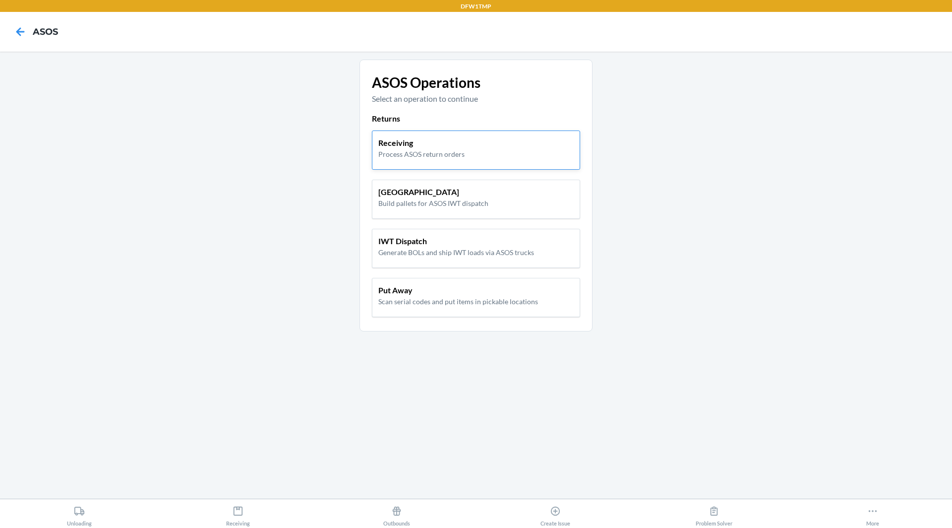
click at [448, 149] on p "Process ASOS return orders" at bounding box center [421, 154] width 86 height 10
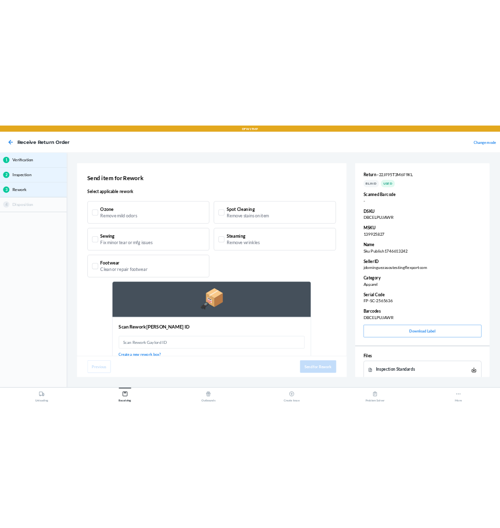
scroll to position [32, 0]
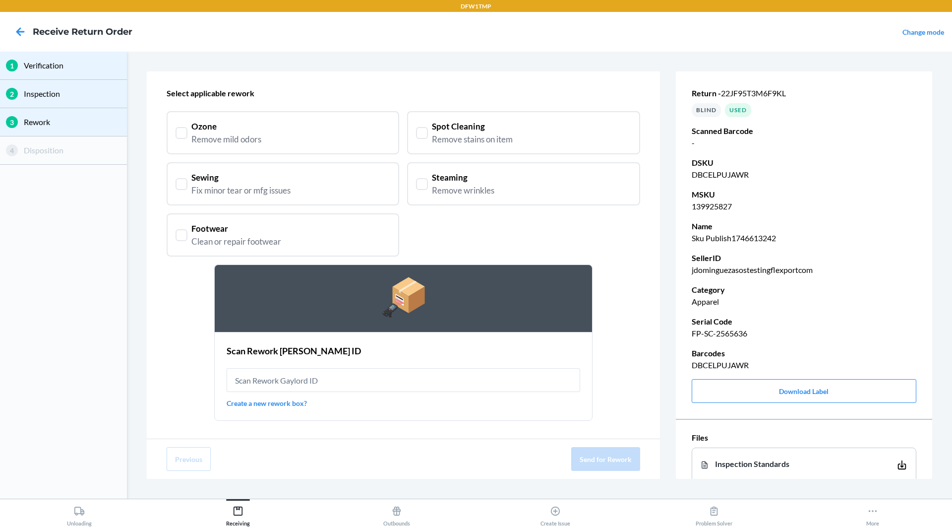
click at [275, 137] on div "Ozone Remove mild odors" at bounding box center [283, 132] width 215 height 25
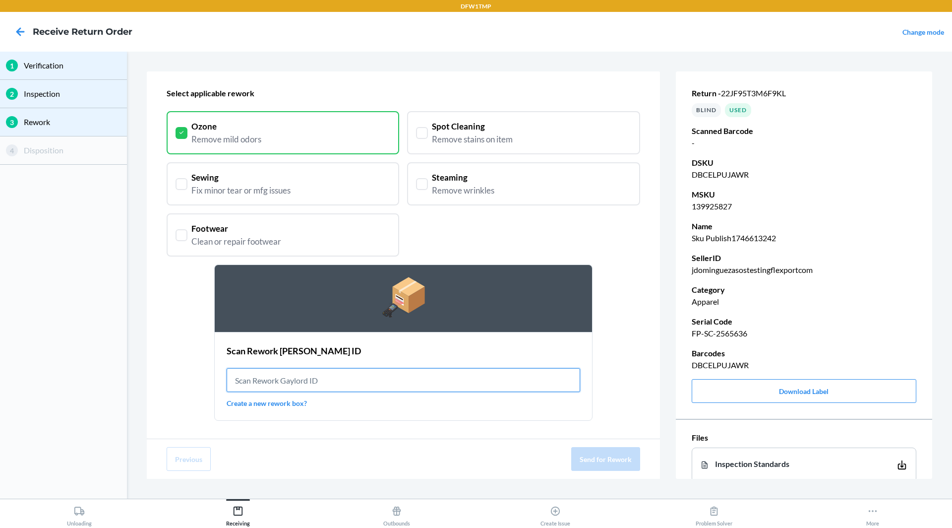
click at [352, 380] on input "text" at bounding box center [404, 380] width 354 height 24
click at [284, 398] on link "Create a new rework box?" at bounding box center [404, 403] width 354 height 10
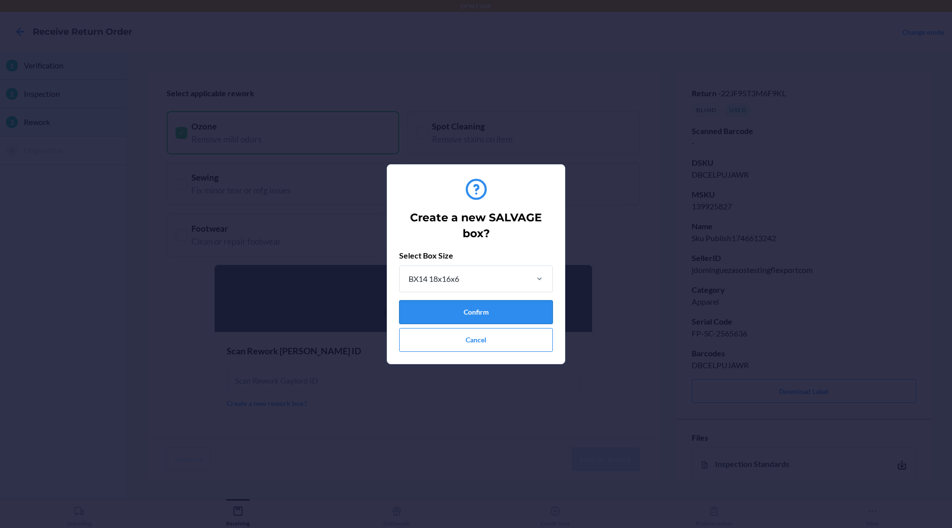
click at [473, 309] on button "Confirm" at bounding box center [476, 312] width 154 height 24
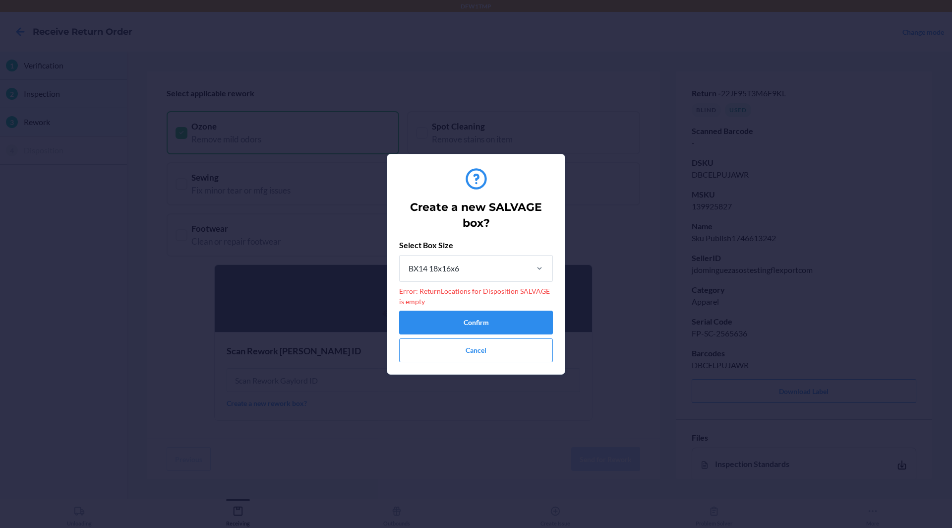
click at [520, 293] on p "Error: ReturnLocations for Disposition SALVAGE is empty" at bounding box center [476, 296] width 154 height 21
copy p "SALVAGE"
click at [481, 320] on button "Confirm" at bounding box center [476, 323] width 154 height 24
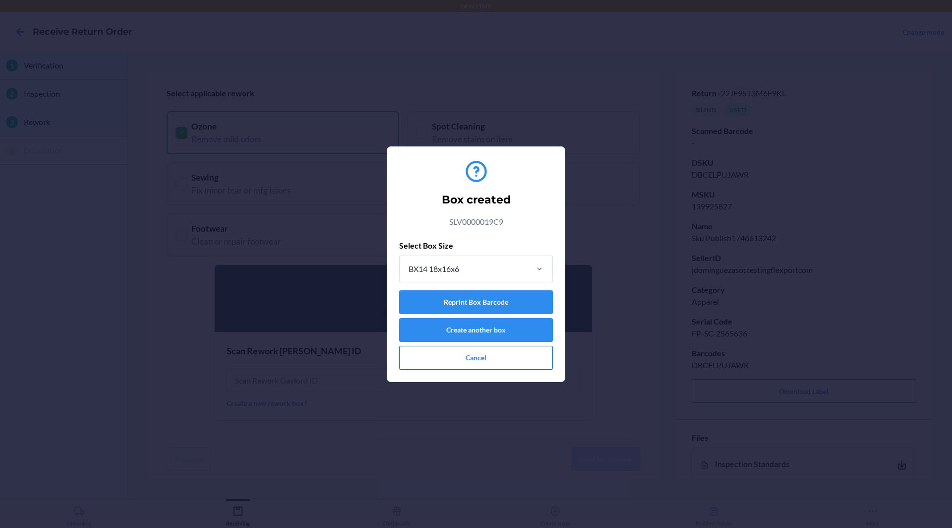
click at [488, 358] on button "Cancel" at bounding box center [476, 358] width 154 height 24
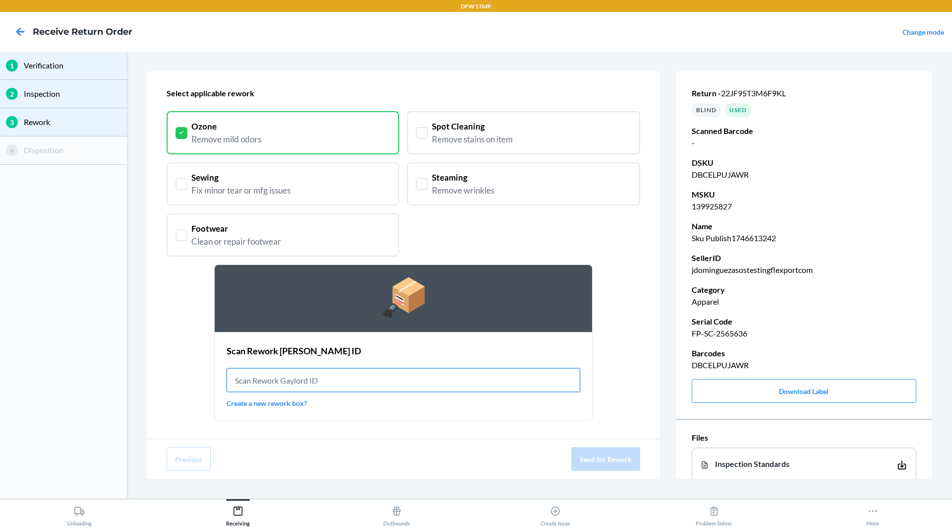
click at [434, 382] on input "text" at bounding box center [404, 380] width 354 height 24
paste input "SLV0000019C9"
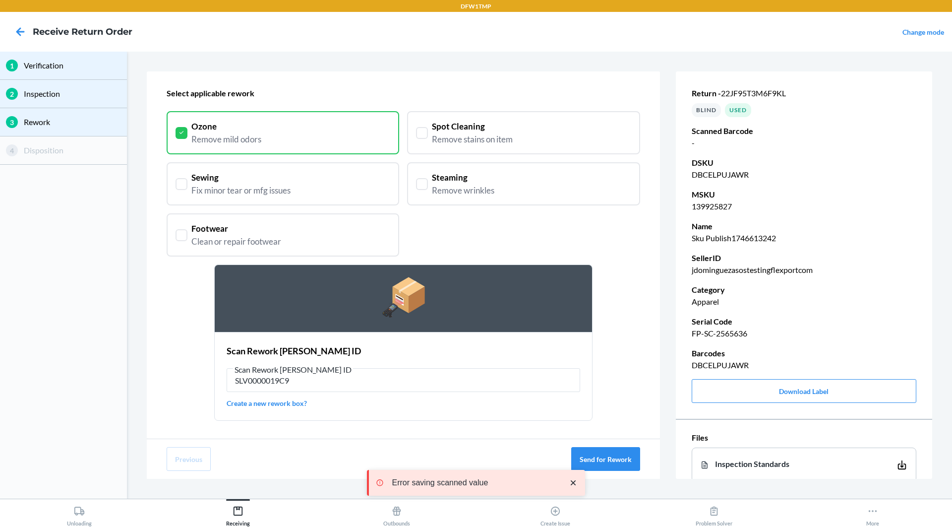
click at [577, 481] on icon "close toast" at bounding box center [573, 483] width 10 height 10
click at [636, 368] on div "Send item for Rework Select applicable rework Ozone Remove mild odors Spot Clea…" at bounding box center [404, 240] width 474 height 362
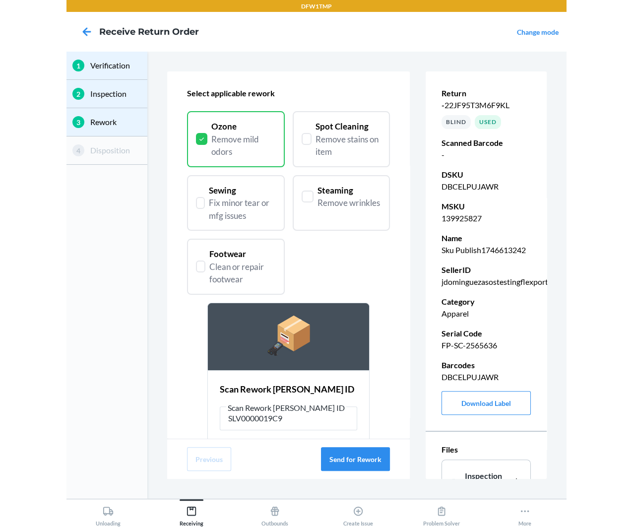
scroll to position [70, 0]
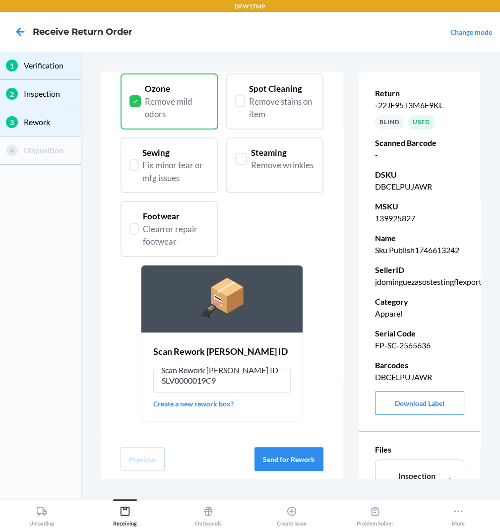
click at [245, 370] on span "Scan Rework [PERSON_NAME] ID" at bounding box center [220, 370] width 120 height 10
click at [245, 370] on input "SLV0000019C9" at bounding box center [221, 381] width 137 height 24
click at [245, 370] on span "Scan Rework [PERSON_NAME] ID" at bounding box center [220, 370] width 120 height 10
click at [245, 370] on input "SLV0000019C9" at bounding box center [221, 381] width 137 height 24
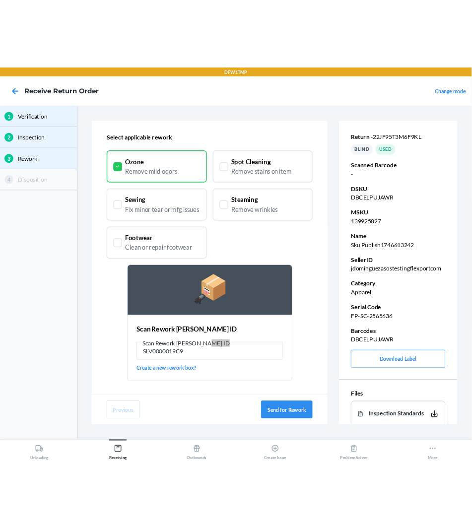
scroll to position [32, 0]
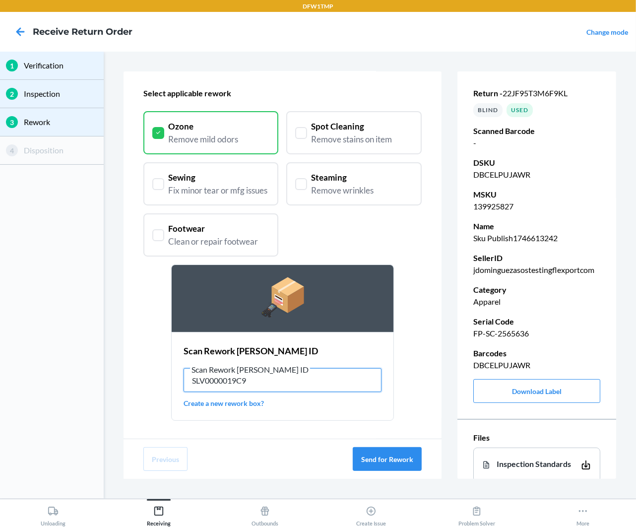
click at [279, 380] on input "SLV0000019C9" at bounding box center [283, 380] width 198 height 24
click at [384, 457] on button "Send for Rework" at bounding box center [387, 459] width 69 height 24
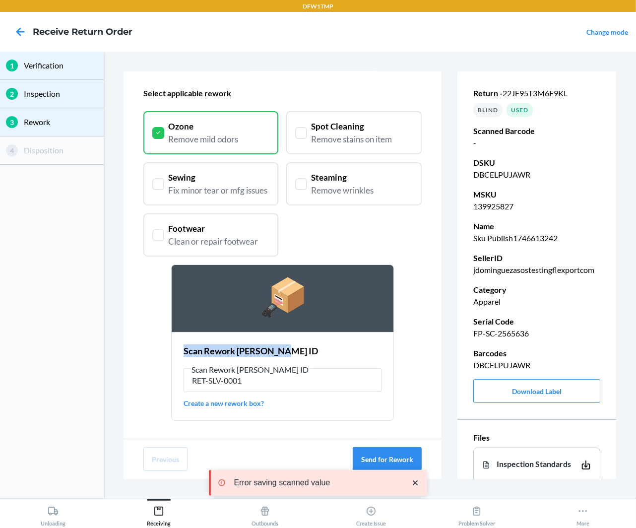
drag, startPoint x: 184, startPoint y: 348, endPoint x: 332, endPoint y: 348, distance: 148.3
click at [332, 348] on div "Scan Rework [PERSON_NAME] ID" at bounding box center [283, 350] width 198 height 13
copy h2 "Scan Rework [PERSON_NAME] ID"
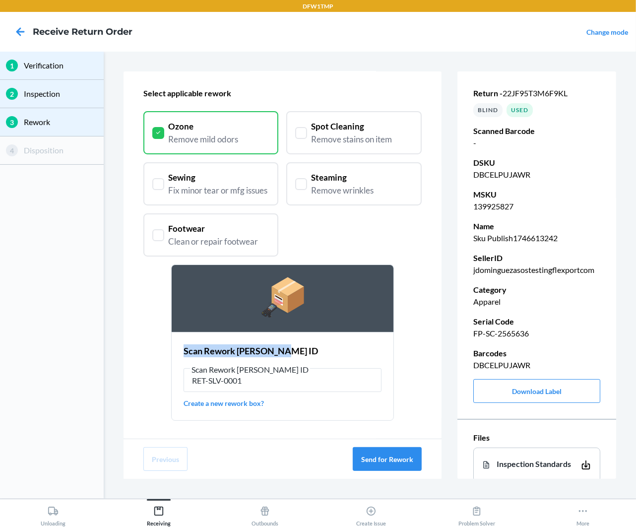
click at [444, 346] on div "Send item for Rework Select applicable rework Ozone Remove mild odors Spot Clea…" at bounding box center [370, 274] width 493 height 407
click at [264, 381] on input "RET-SLV-0001" at bounding box center [283, 380] width 198 height 24
paste input "REWORK-D-2"
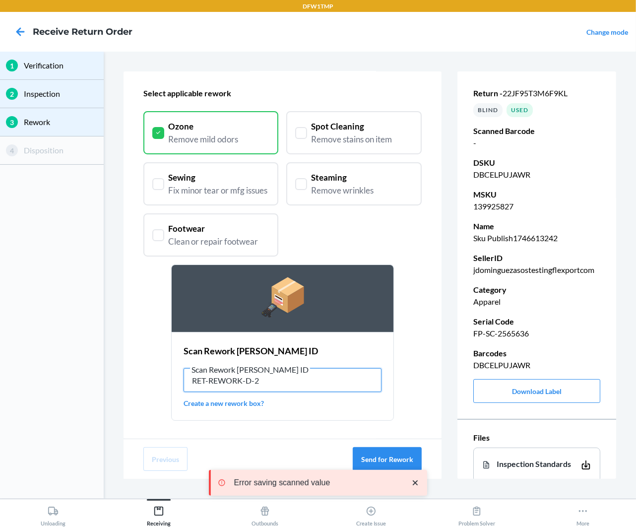
type input "RET-REWORK-D-2"
click at [418, 487] on icon "close toast" at bounding box center [415, 483] width 10 height 10
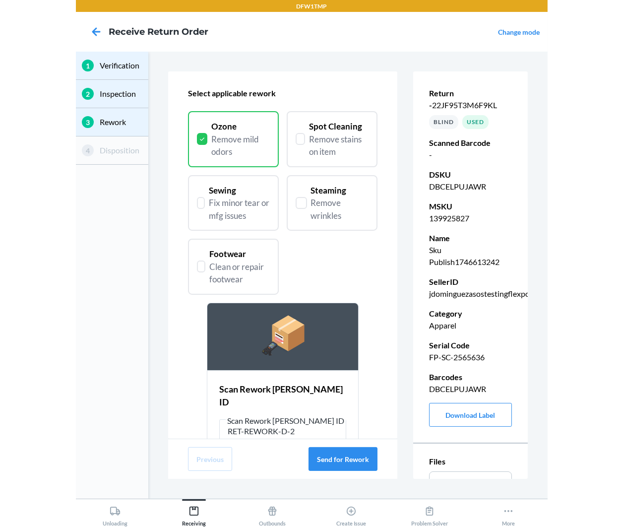
scroll to position [70, 0]
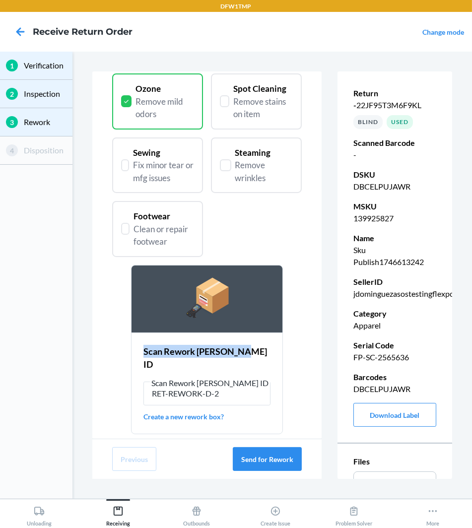
drag, startPoint x: 256, startPoint y: 347, endPoint x: 148, endPoint y: 346, distance: 107.6
click at [148, 346] on div "Scan Rework [PERSON_NAME] ID" at bounding box center [206, 358] width 127 height 26
copy h2 "Scan Rework [PERSON_NAME] ID"
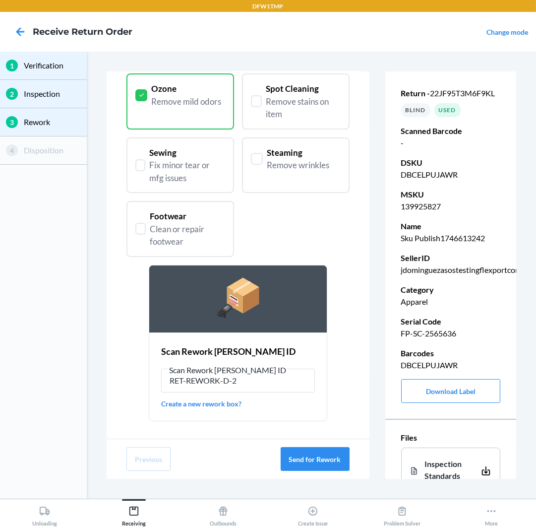
click at [339, 238] on div "Ozone Remove mild odors Spot Cleaning Remove stains on item Sewing Fix minor te…" at bounding box center [237, 165] width 223 height 184
drag, startPoint x: 470, startPoint y: 328, endPoint x: 400, endPoint y: 331, distance: 70.0
click at [400, 331] on div "Return - 22JF95T3M6F9KL BLIND Used Scanned Barcode - DSKU DBCELPUJAWR MSKU 1399…" at bounding box center [450, 244] width 131 height 355
copy p "FP-SC-2565636"
click at [455, 335] on p "FP-SC-2565636" at bounding box center [451, 333] width 100 height 12
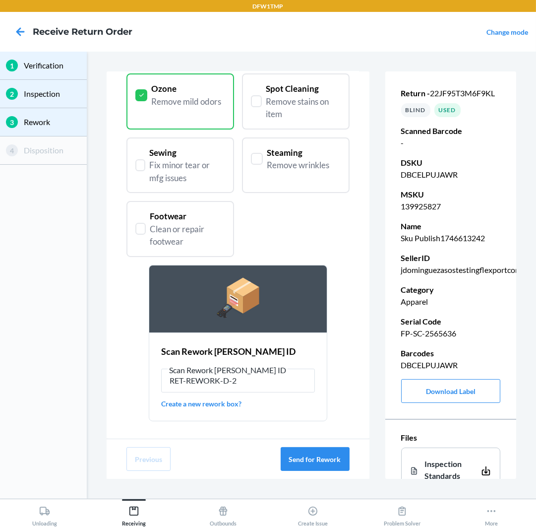
click at [455, 335] on p "FP-SC-2565636" at bounding box center [451, 333] width 100 height 12
click at [442, 332] on p "FP-SC-2565636" at bounding box center [451, 333] width 100 height 12
copy p "2565636"
click at [412, 335] on p "FP-SC-2565636" at bounding box center [451, 333] width 100 height 12
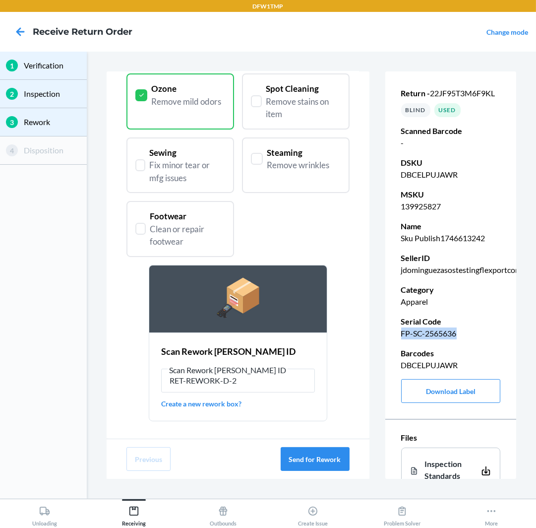
drag, startPoint x: 401, startPoint y: 333, endPoint x: 473, endPoint y: 327, distance: 72.1
click at [473, 327] on p "FP-SC-2565636" at bounding box center [451, 333] width 100 height 12
click at [434, 335] on p "FP-SC-2565636" at bounding box center [451, 333] width 100 height 12
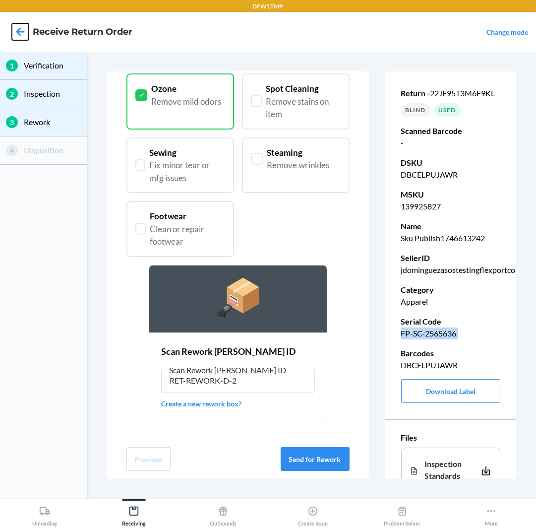
click at [21, 32] on icon at bounding box center [20, 31] width 8 height 8
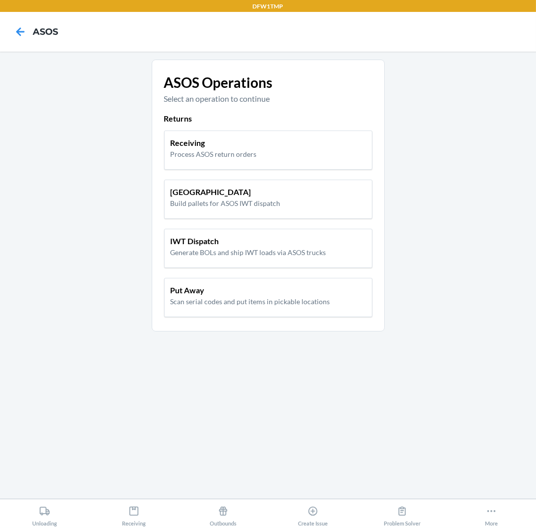
click at [278, 117] on p "Returns" at bounding box center [268, 119] width 208 height 12
click at [273, 146] on div "Receiving Process ASOS return orders" at bounding box center [268, 148] width 195 height 22
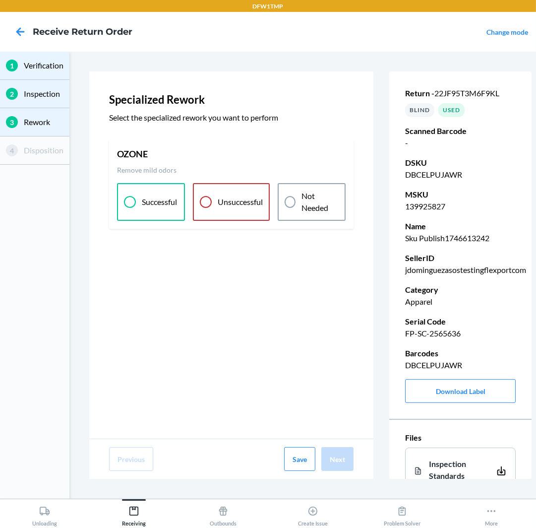
click at [491, 93] on span "22JF95T3M6F9KL" at bounding box center [467, 92] width 65 height 9
copy span "22JF95T3M6F9KL"
click at [25, 29] on icon at bounding box center [20, 31] width 17 height 17
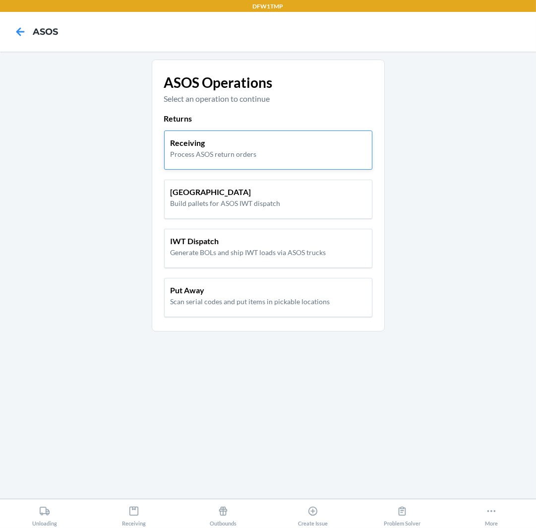
click at [269, 154] on div "Receiving Process ASOS return orders" at bounding box center [268, 148] width 195 height 22
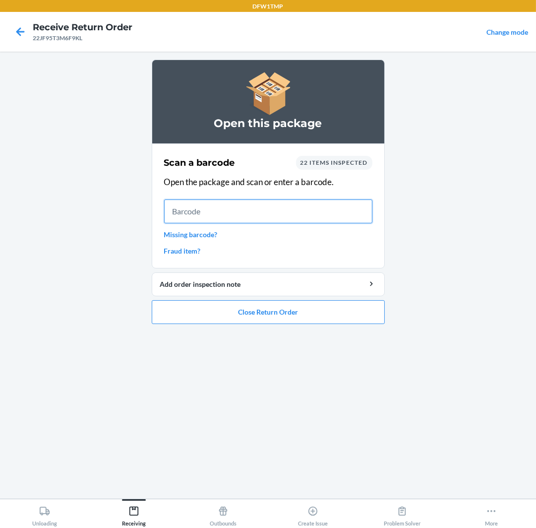
click at [223, 211] on input "text" at bounding box center [268, 211] width 208 height 24
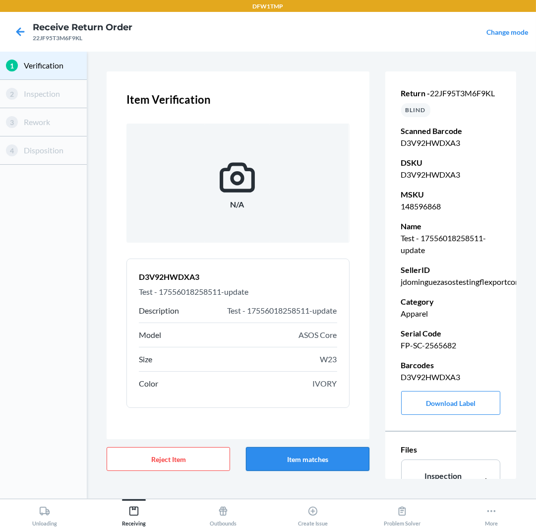
click at [306, 463] on button "Item matches" at bounding box center [308, 459] width 124 height 24
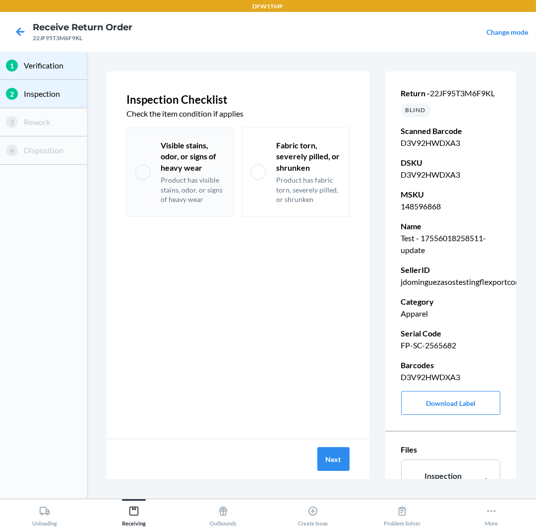
click at [201, 188] on p "Product has visible stains, odor, or signs of heavy wear" at bounding box center [193, 189] width 65 height 29
checkbox input "true"
click at [328, 461] on button "Next" at bounding box center [333, 459] width 32 height 24
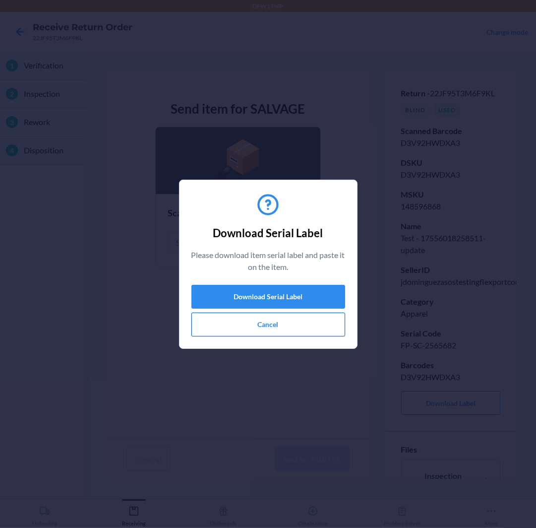
click at [292, 328] on button "Cancel" at bounding box center [268, 325] width 154 height 24
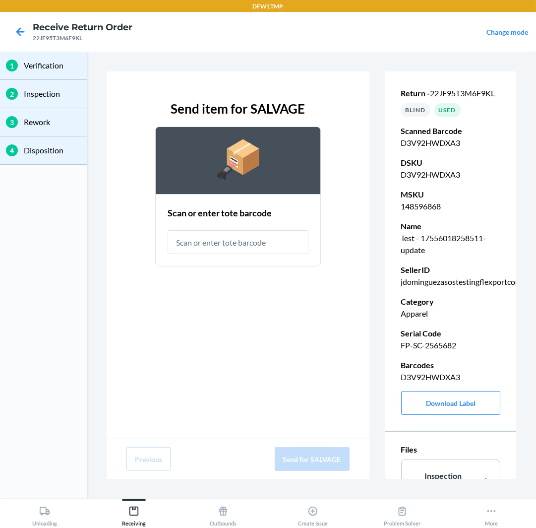
click at [447, 344] on p "FP-SC-2565682" at bounding box center [451, 345] width 100 height 12
click at [255, 238] on input "text" at bounding box center [238, 242] width 141 height 24
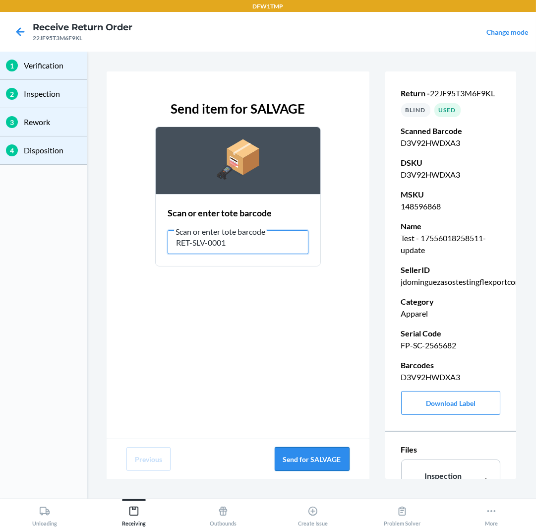
type input "RET-SLV-0001"
click at [291, 450] on button "Send for SALVAGE" at bounding box center [312, 459] width 75 height 24
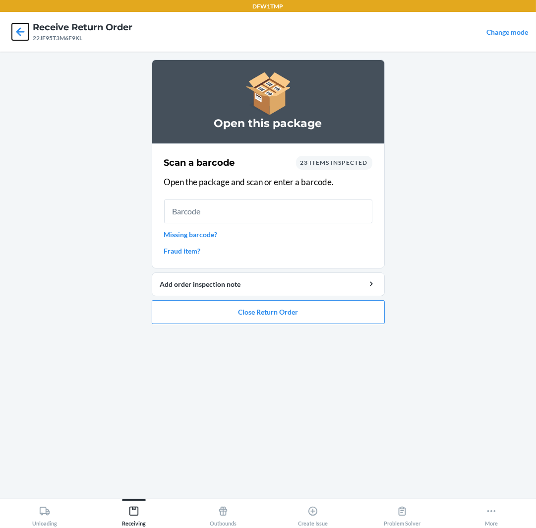
click at [18, 35] on icon at bounding box center [20, 31] width 17 height 17
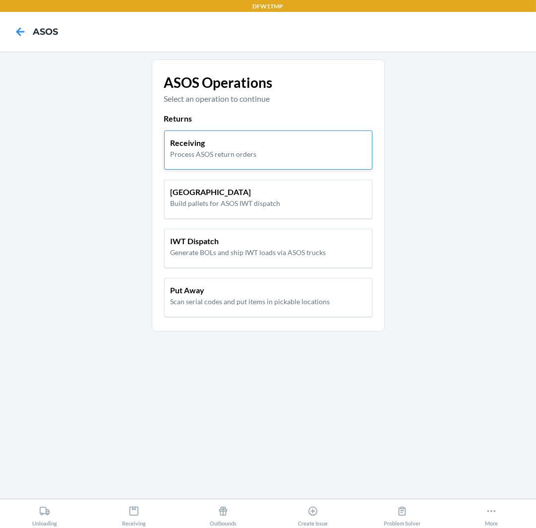
click at [194, 149] on p "Process ASOS return orders" at bounding box center [214, 154] width 86 height 10
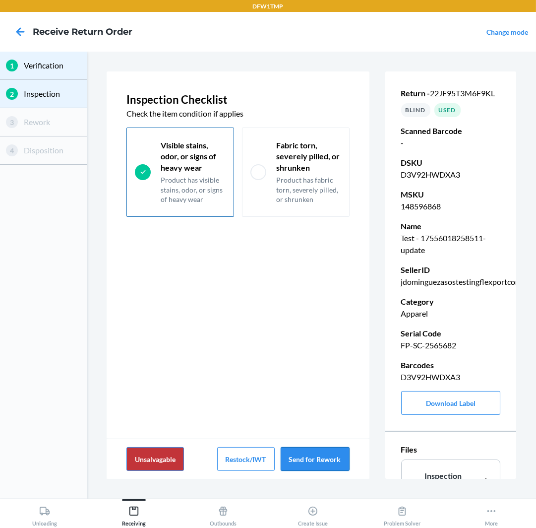
click at [320, 459] on button "Send for Rework" at bounding box center [315, 459] width 69 height 24
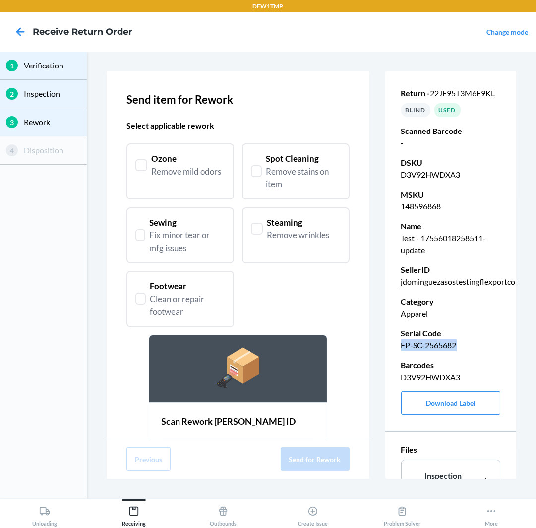
drag, startPoint x: 478, startPoint y: 347, endPoint x: 400, endPoint y: 347, distance: 77.9
click at [400, 347] on div "Return - 22JF95T3M6F9KL BLIND Used Scanned Barcode - DSKU D3V92HWDXA3 MSKU 1485…" at bounding box center [450, 250] width 131 height 367
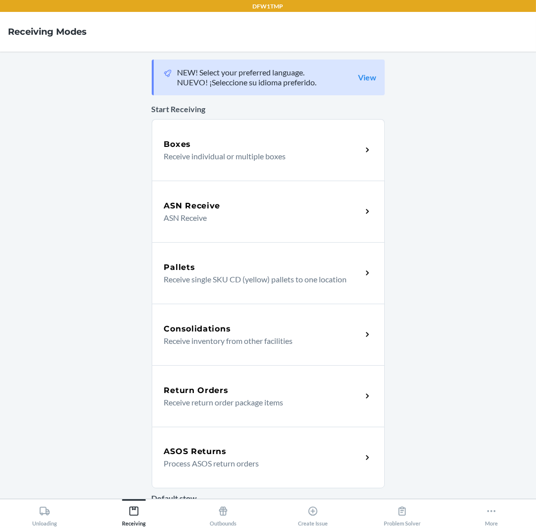
click at [232, 450] on div "ASOS Returns" at bounding box center [263, 451] width 198 height 12
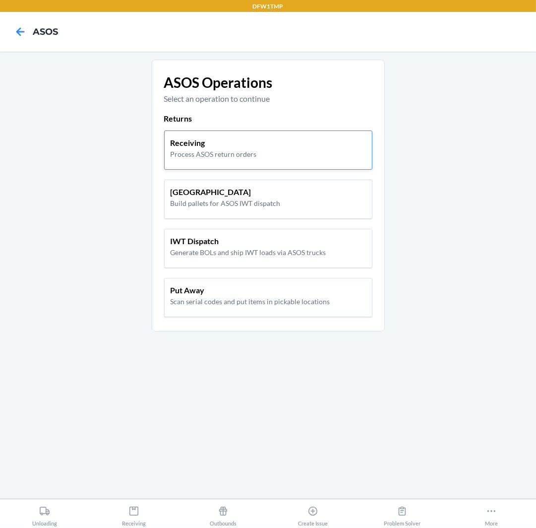
click at [252, 144] on p "Receiving" at bounding box center [214, 143] width 86 height 12
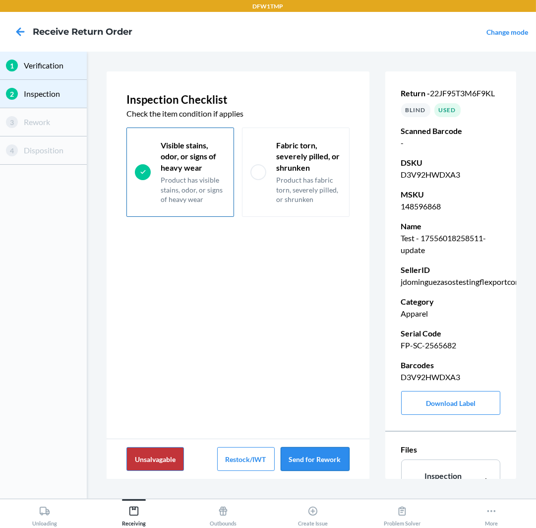
click at [313, 459] on button "Send for Rework" at bounding box center [315, 459] width 69 height 24
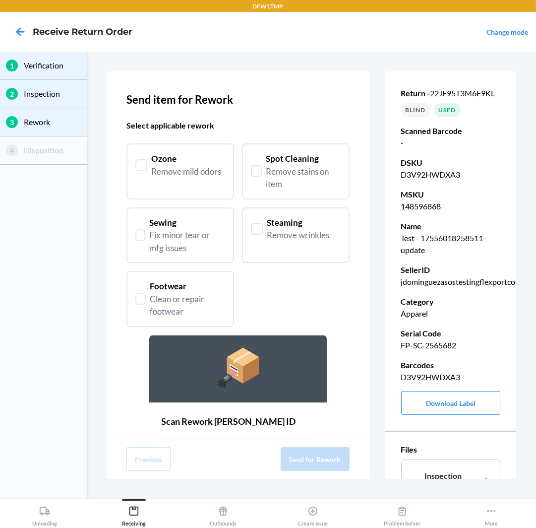
click at [189, 162] on div "Ozone" at bounding box center [186, 158] width 70 height 13
click at [186, 232] on div "Fix minor tear or mfg issues" at bounding box center [187, 241] width 76 height 25
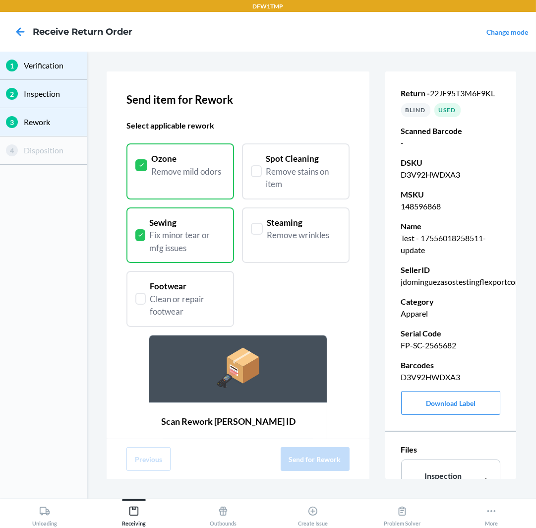
click at [278, 181] on div "Remove stains on item" at bounding box center [303, 177] width 74 height 25
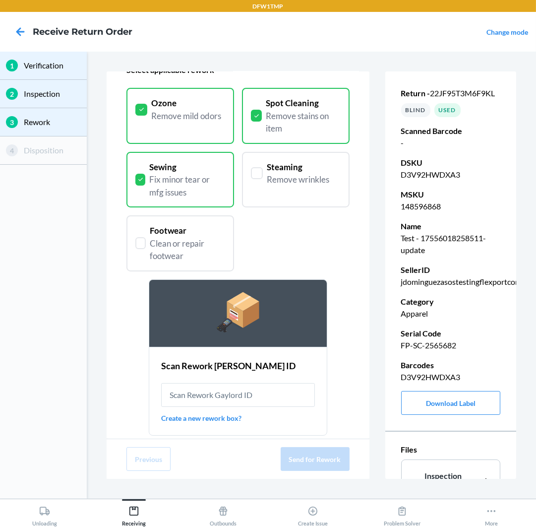
scroll to position [70, 0]
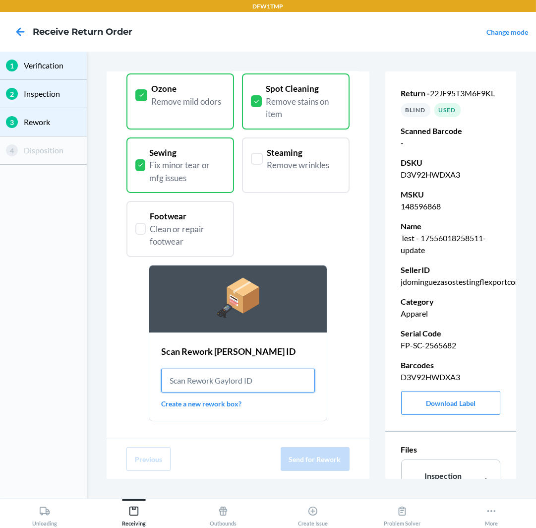
click at [240, 378] on input "text" at bounding box center [237, 381] width 153 height 24
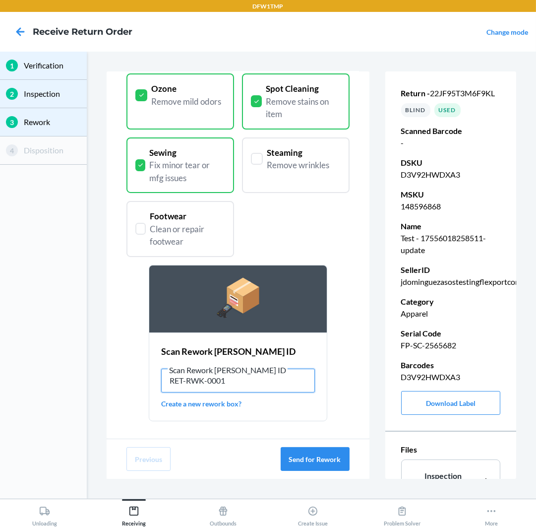
type input "RET-RWK-0001"
click at [307, 455] on button "Send for Rework" at bounding box center [315, 459] width 69 height 24
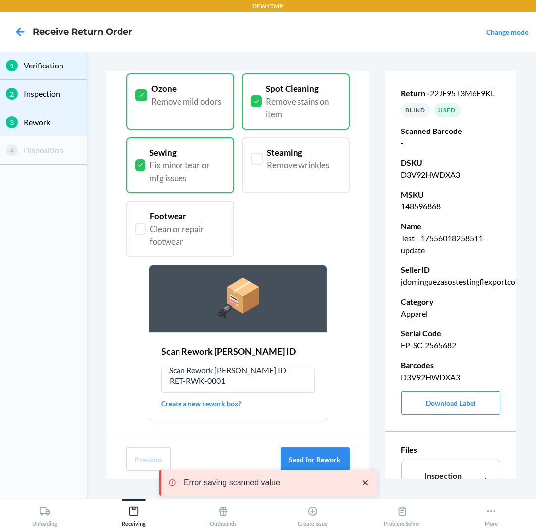
click at [365, 480] on icon "close toast" at bounding box center [366, 483] width 10 height 10
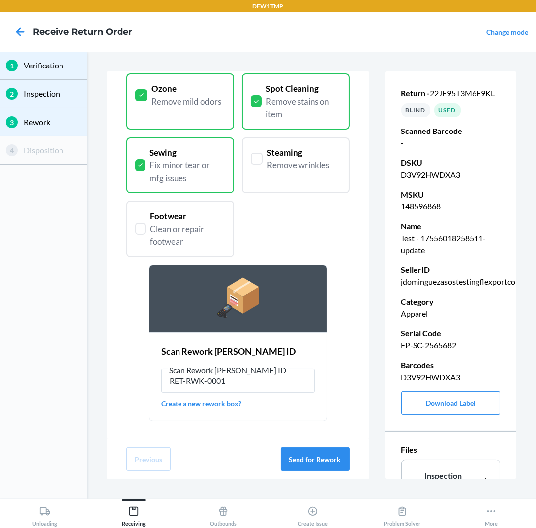
click at [427, 342] on p "FP-SC-2565682" at bounding box center [451, 345] width 100 height 12
copy p "FP-SC-2565682"
click at [22, 37] on icon at bounding box center [20, 31] width 17 height 17
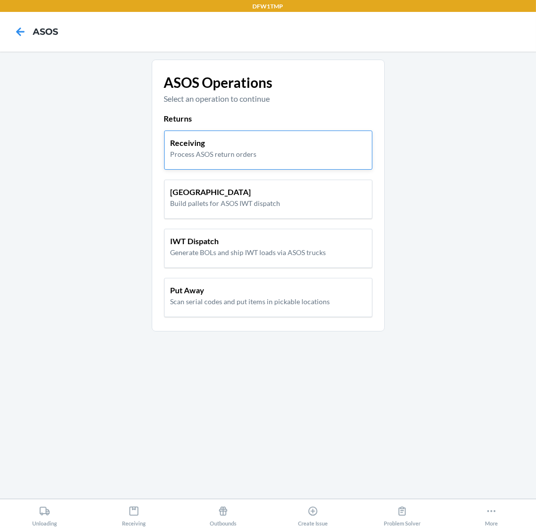
click at [297, 144] on div "Receiving Process ASOS return orders" at bounding box center [268, 148] width 195 height 22
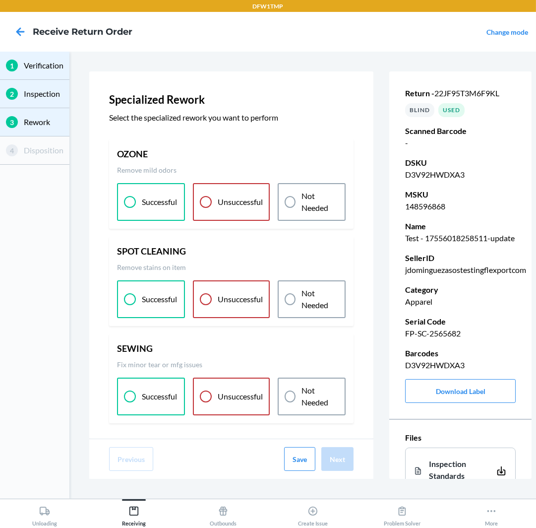
click at [238, 195] on div "Unsuccessful" at bounding box center [231, 202] width 77 height 38
click at [238, 273] on div "SPOT CLEANING Remove stains on item Successful Unsuccessful Not Needed" at bounding box center [231, 281] width 245 height 89
click at [328, 383] on div "Not Needed" at bounding box center [312, 397] width 68 height 38
click at [328, 308] on p "Not Needed" at bounding box center [320, 299] width 37 height 24
click at [348, 458] on button "Next" at bounding box center [337, 459] width 32 height 24
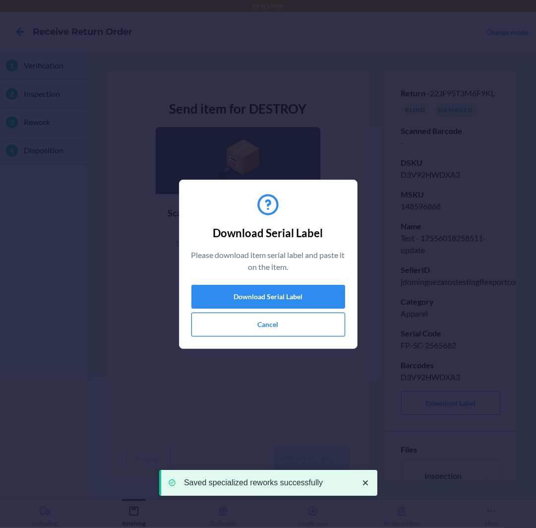
click at [256, 321] on button "Cancel" at bounding box center [268, 325] width 154 height 24
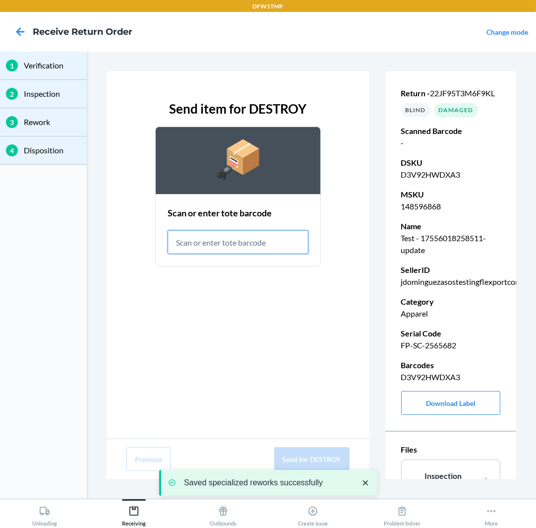
click at [232, 249] on input "text" at bounding box center [238, 242] width 141 height 24
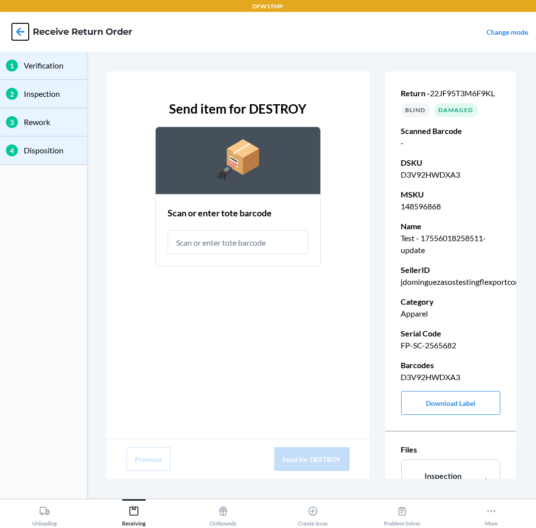
click at [15, 25] on icon at bounding box center [20, 31] width 17 height 17
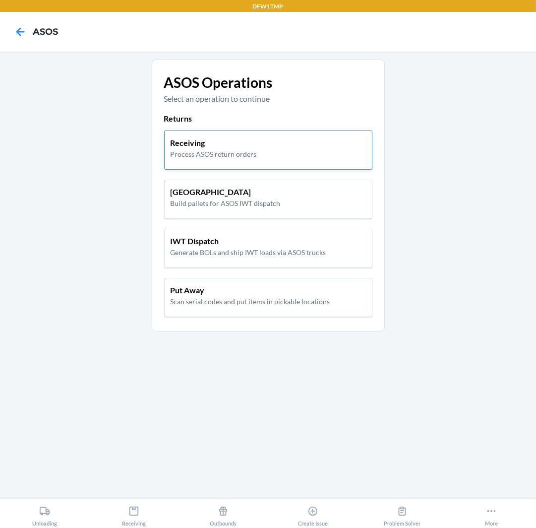
click at [226, 155] on p "Process ASOS return orders" at bounding box center [214, 154] width 86 height 10
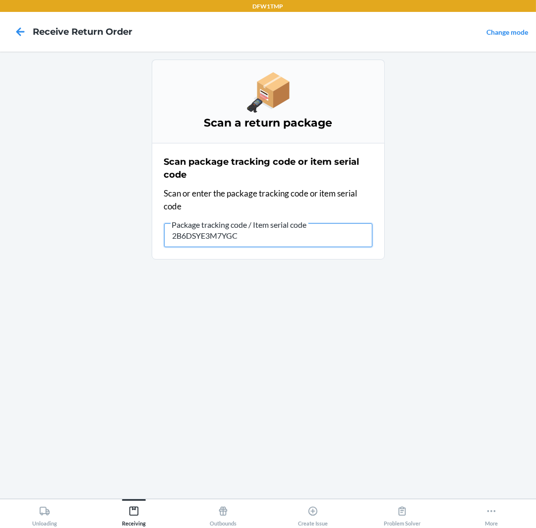
type input "2B6DSYE3M7YGCU"
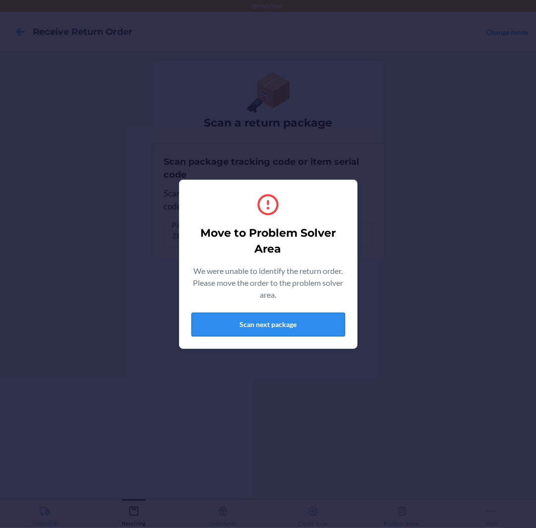
click at [334, 329] on button "Scan next package" at bounding box center [268, 325] width 154 height 24
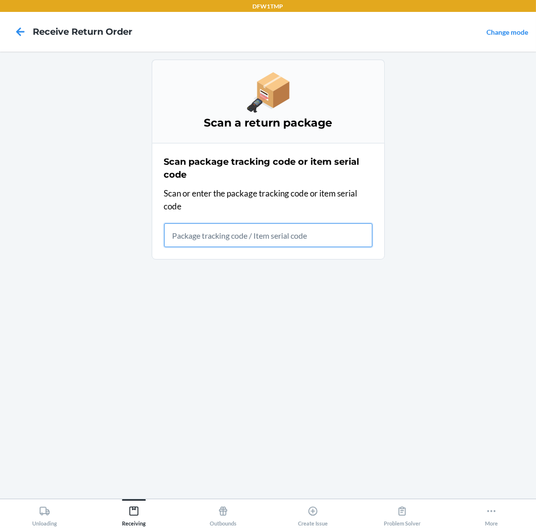
click at [297, 228] on input "text" at bounding box center [268, 235] width 208 height 24
